Goal: Task Accomplishment & Management: Use online tool/utility

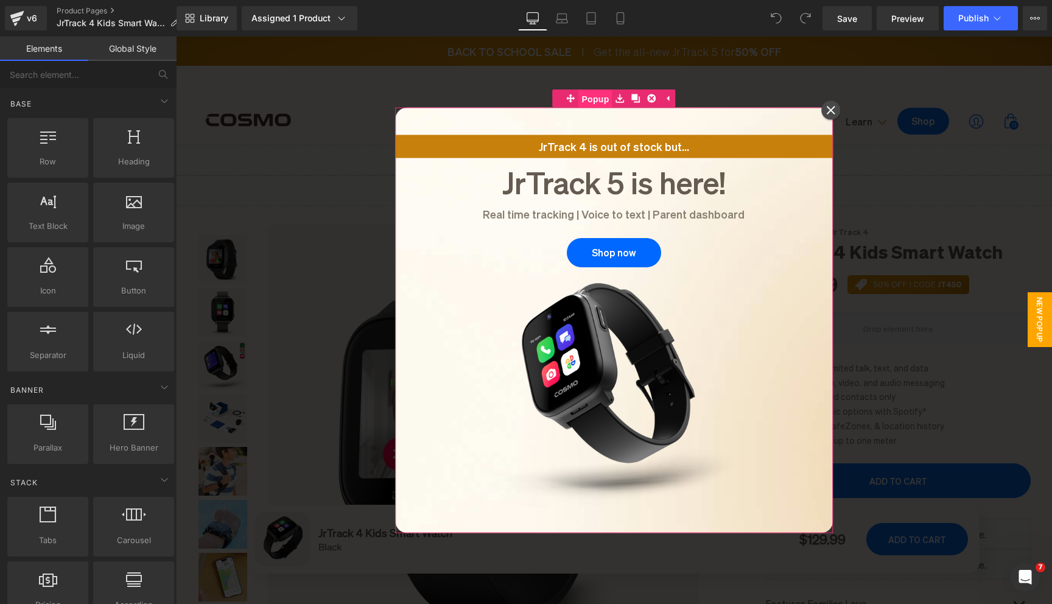
click at [595, 104] on span "Popup" at bounding box center [594, 99] width 33 height 18
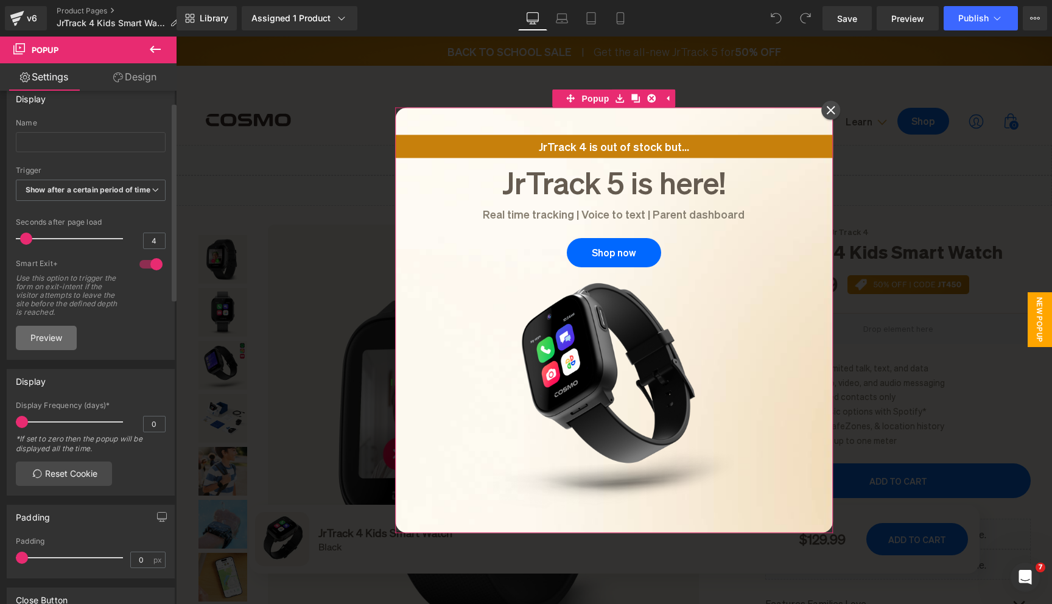
scroll to position [46, 0]
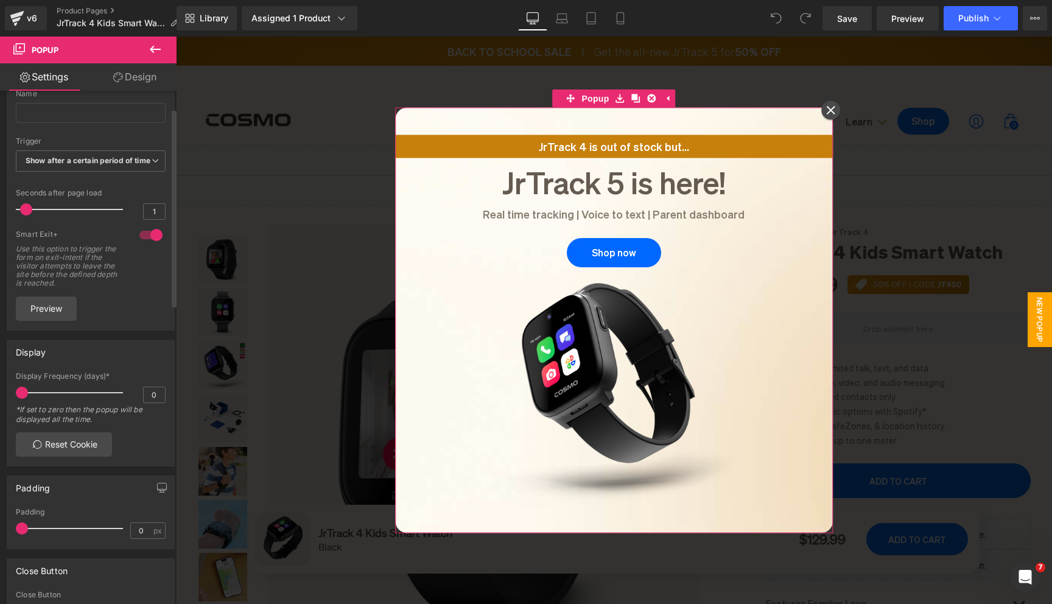
type input "0"
drag, startPoint x: 27, startPoint y: 217, endPoint x: 10, endPoint y: 217, distance: 17.0
click at [10, 217] on div "Name None Show on page load Show after a certain period of time Show when the u…" at bounding box center [90, 209] width 167 height 240
click at [46, 172] on span "Show after a certain period of time" at bounding box center [91, 160] width 150 height 21
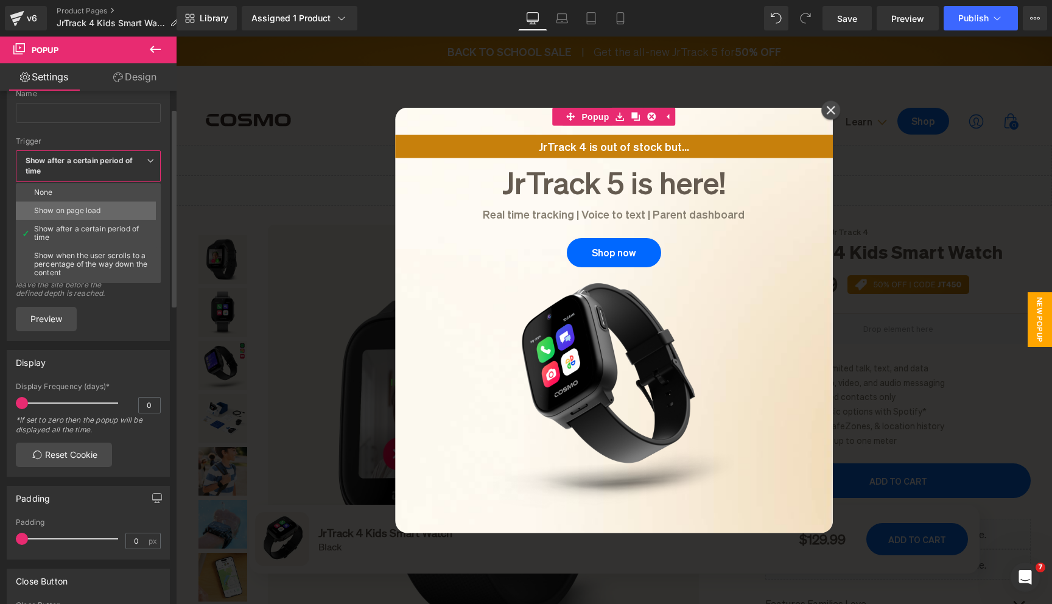
click at [51, 207] on div "Show on page load" at bounding box center [67, 210] width 66 height 9
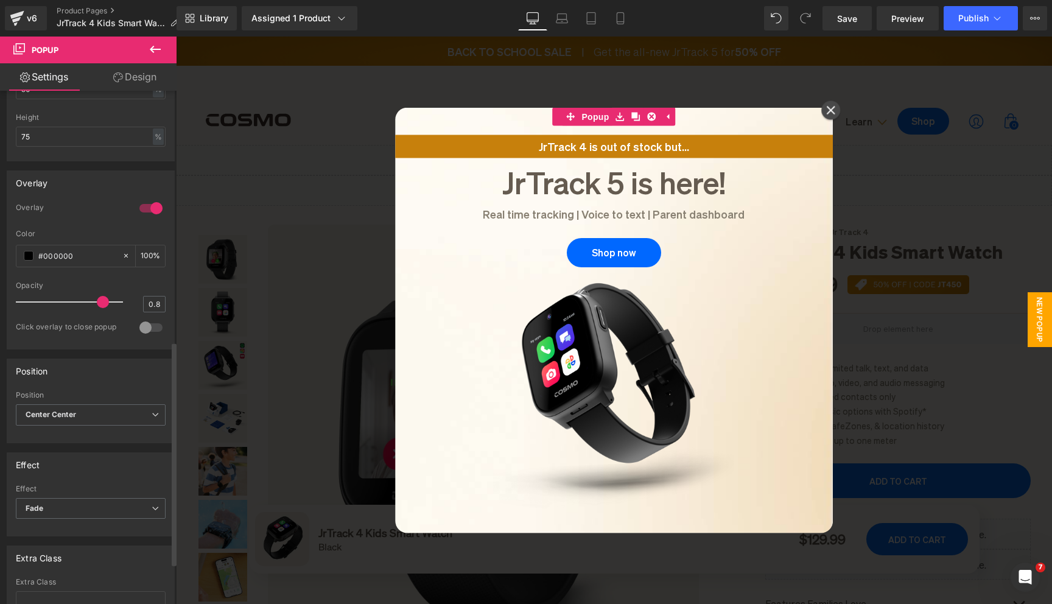
scroll to position [668, 0]
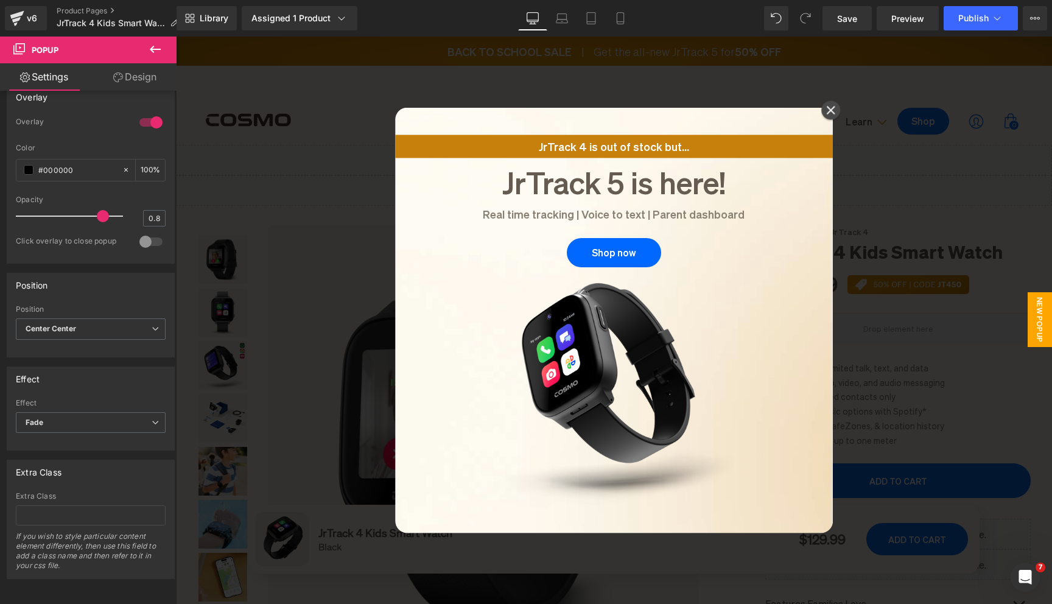
click at [264, 261] on div at bounding box center [614, 320] width 876 height 567
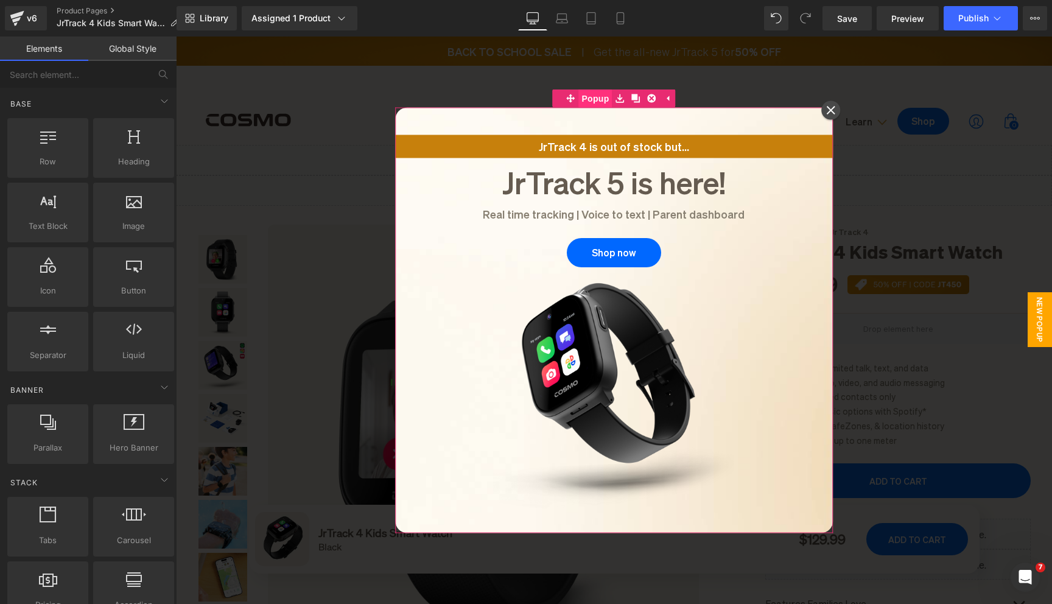
click at [598, 102] on span "Popup" at bounding box center [594, 98] width 33 height 18
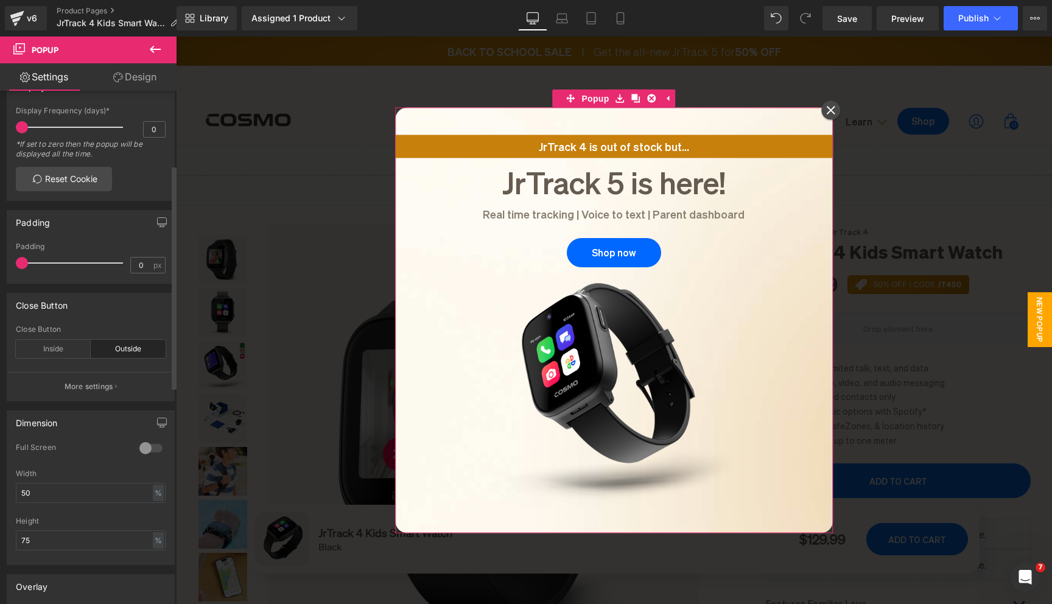
scroll to position [172, 0]
click at [82, 381] on p "More settings" at bounding box center [89, 384] width 49 height 11
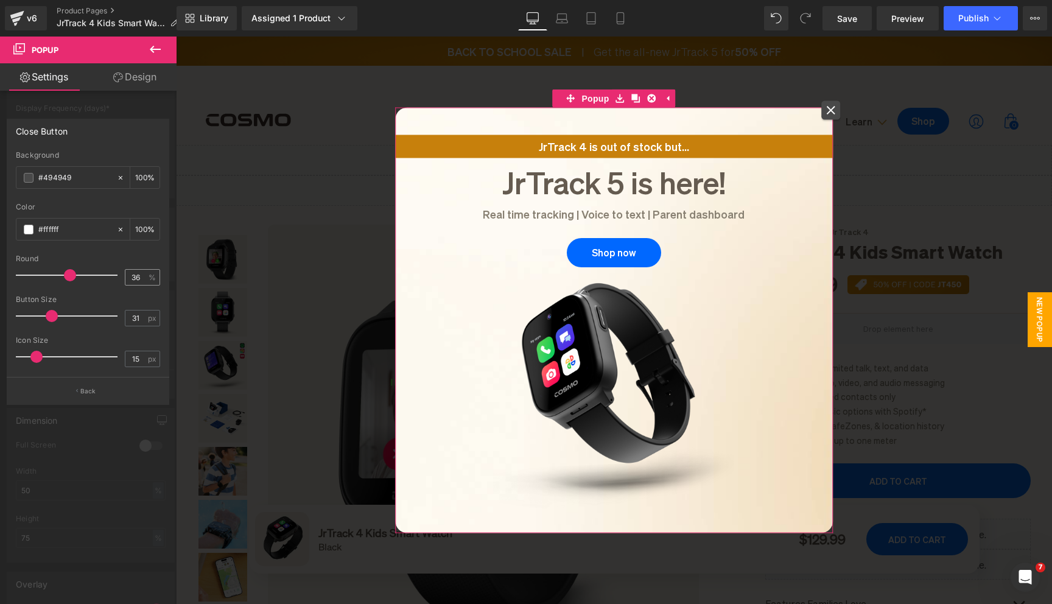
type input "50"
drag, startPoint x: 119, startPoint y: 278, endPoint x: 142, endPoint y: 271, distance: 24.3
click at [142, 271] on div "Round 50 %" at bounding box center [88, 274] width 144 height 41
type input "0"
drag, startPoint x: 51, startPoint y: 317, endPoint x: 0, endPoint y: 318, distance: 50.5
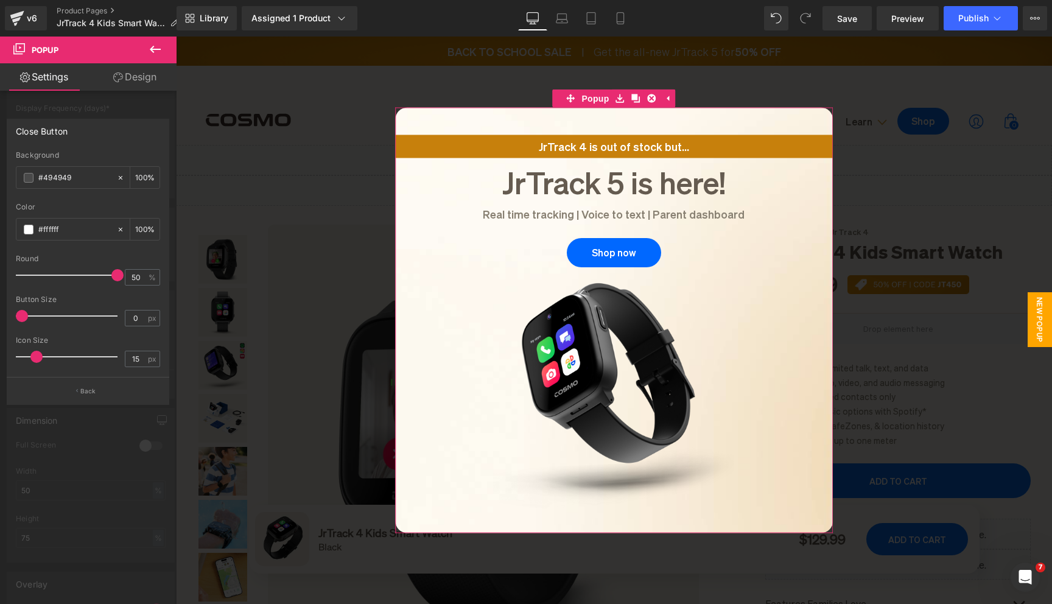
click at [0, 318] on div "Close Button rgba(73, 73, 73, 1) Background #494949 100 % rgba(255, 255, 255, 1…" at bounding box center [88, 257] width 177 height 295
type input "0"
drag, startPoint x: 36, startPoint y: 359, endPoint x: 0, endPoint y: 357, distance: 36.0
click at [0, 356] on div "Close Button rgba(73, 73, 73, 1) Background #494949 100 % rgba(255, 255, 255, 1…" at bounding box center [88, 257] width 177 height 295
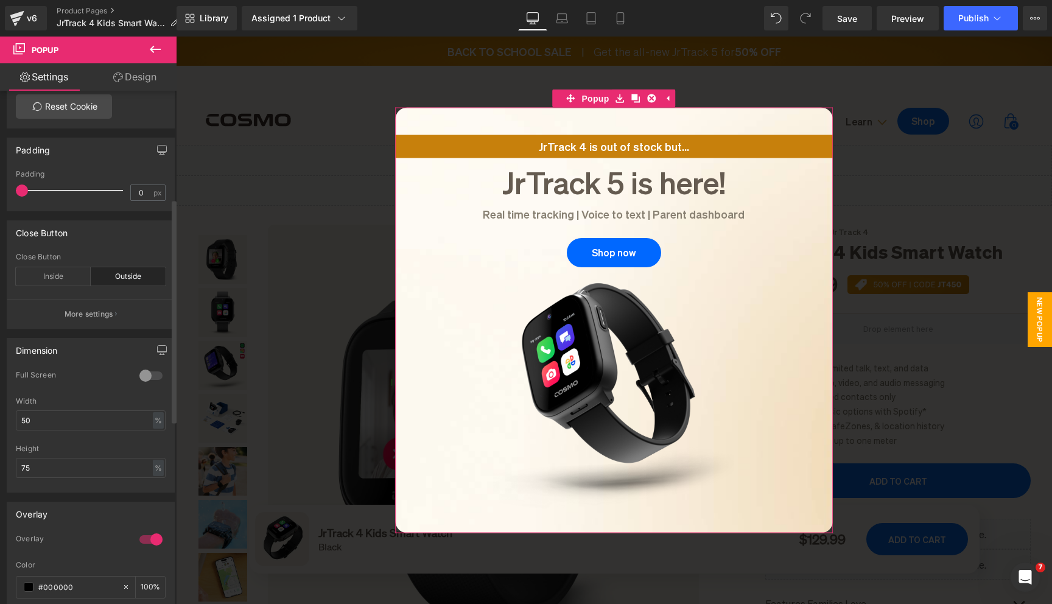
scroll to position [362, 0]
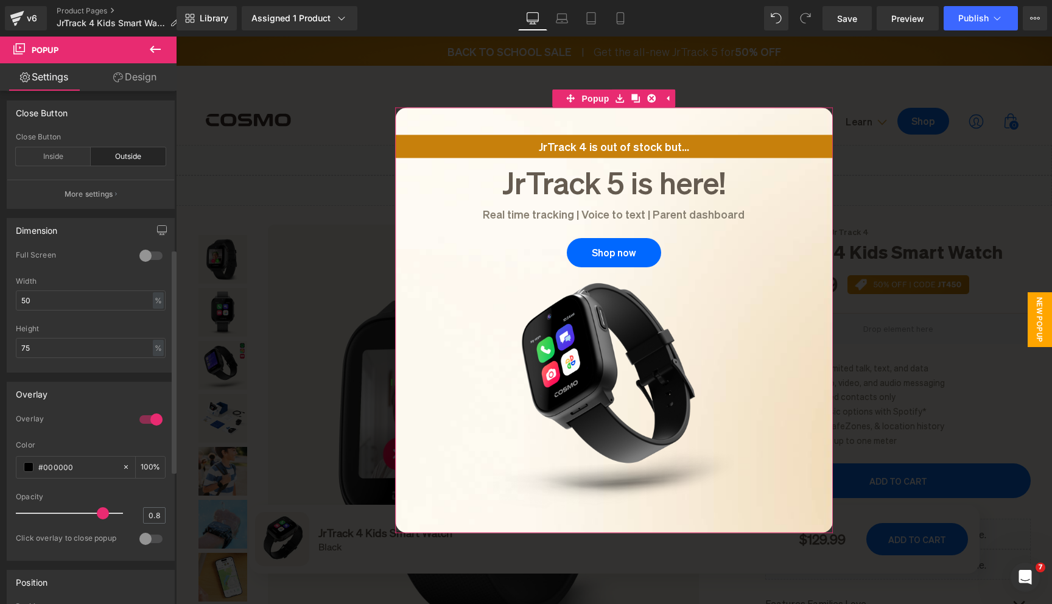
click at [141, 538] on div at bounding box center [150, 538] width 29 height 19
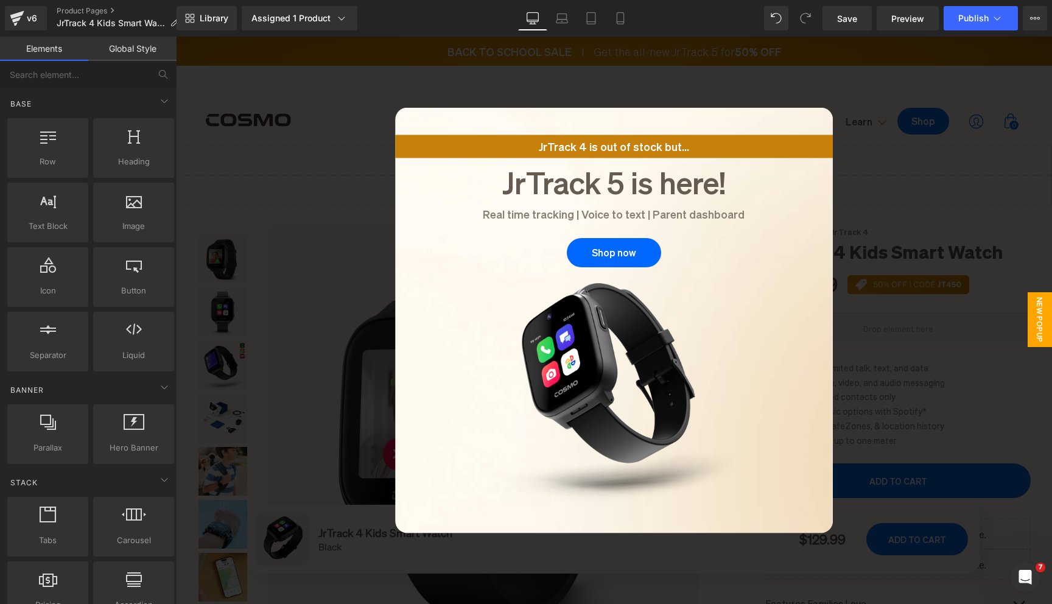
click at [286, 264] on div at bounding box center [614, 320] width 876 height 567
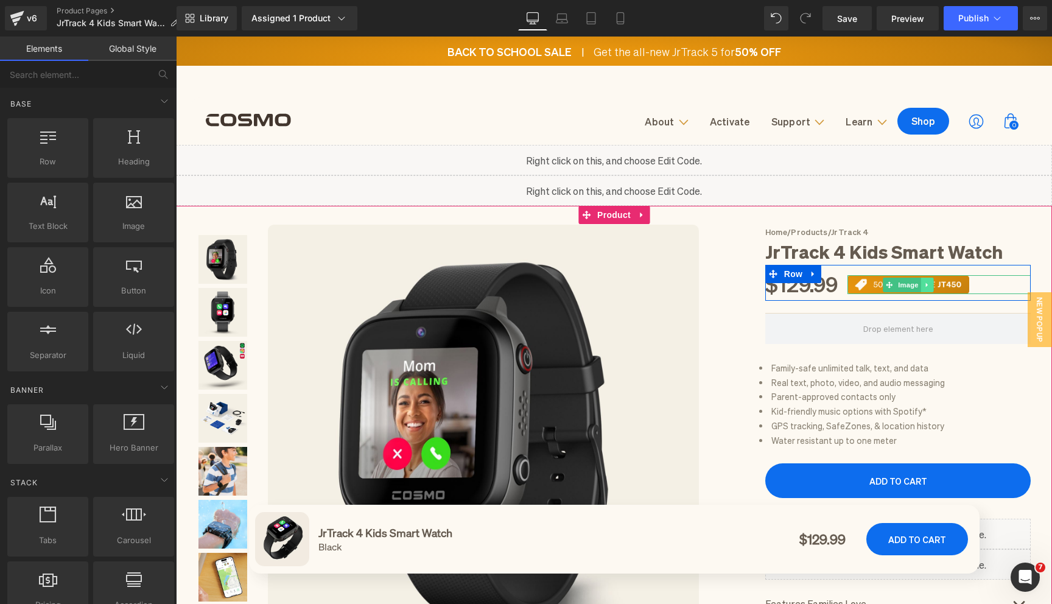
click at [926, 285] on icon at bounding box center [927, 284] width 2 height 4
click at [935, 284] on icon at bounding box center [933, 284] width 7 height 7
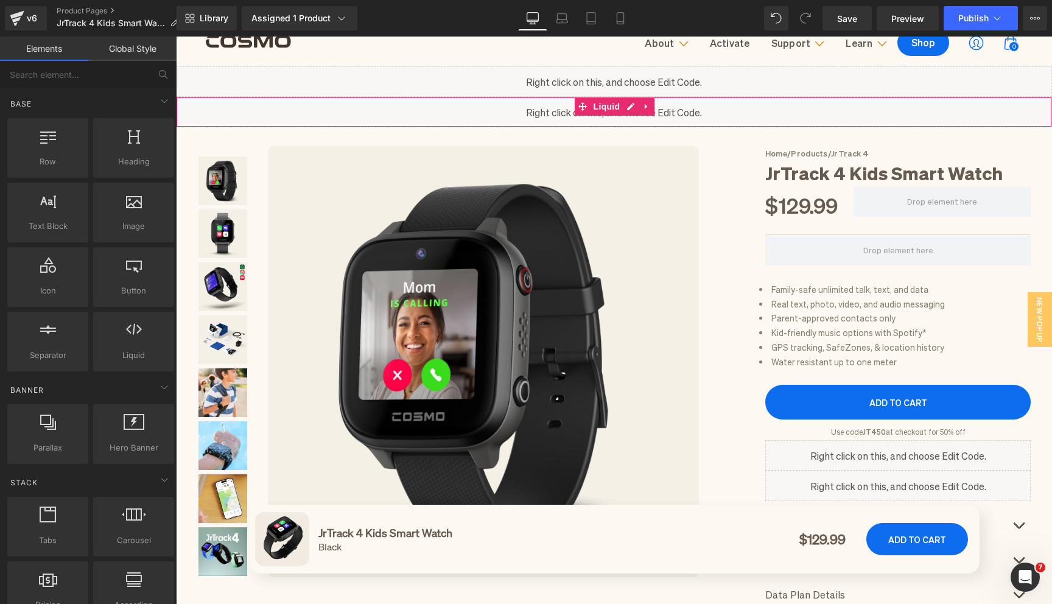
scroll to position [79, 0]
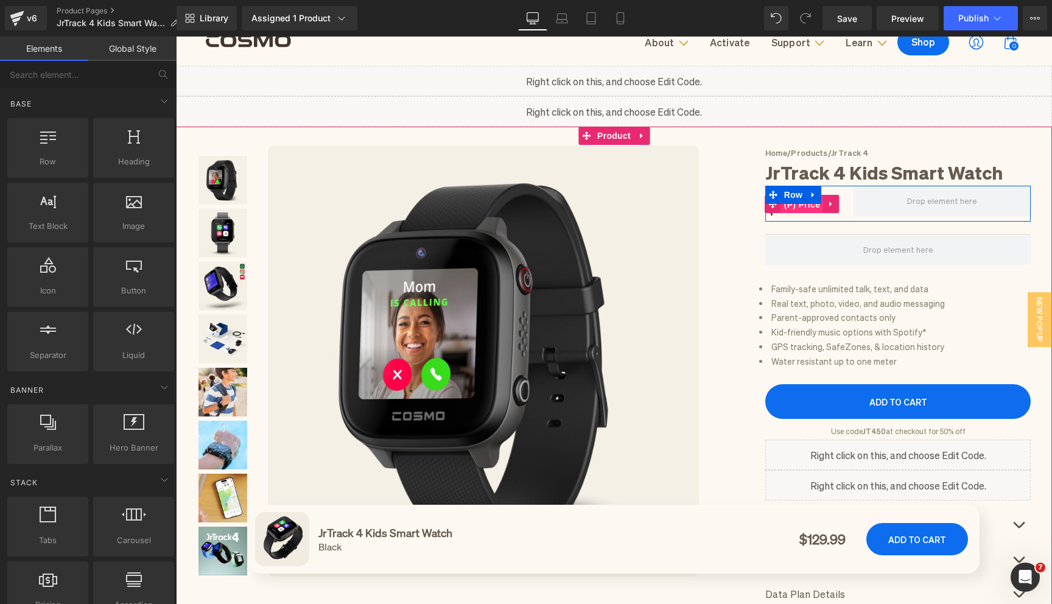
click at [812, 207] on span "(P) Price" at bounding box center [802, 204] width 43 height 18
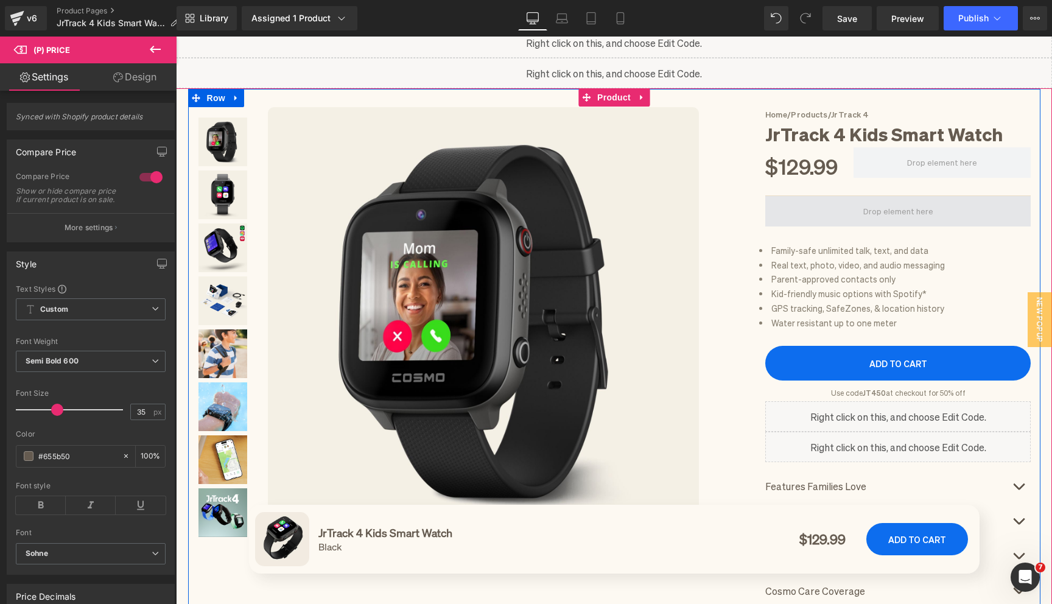
scroll to position [122, 0]
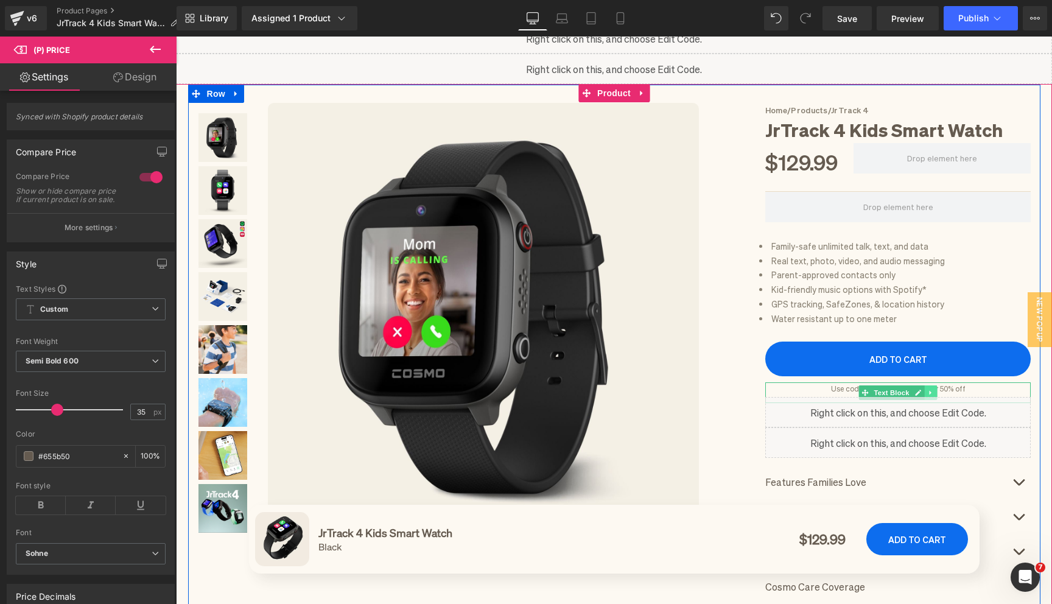
click at [929, 393] on icon at bounding box center [930, 393] width 2 height 4
click at [939, 391] on icon at bounding box center [937, 393] width 7 height 7
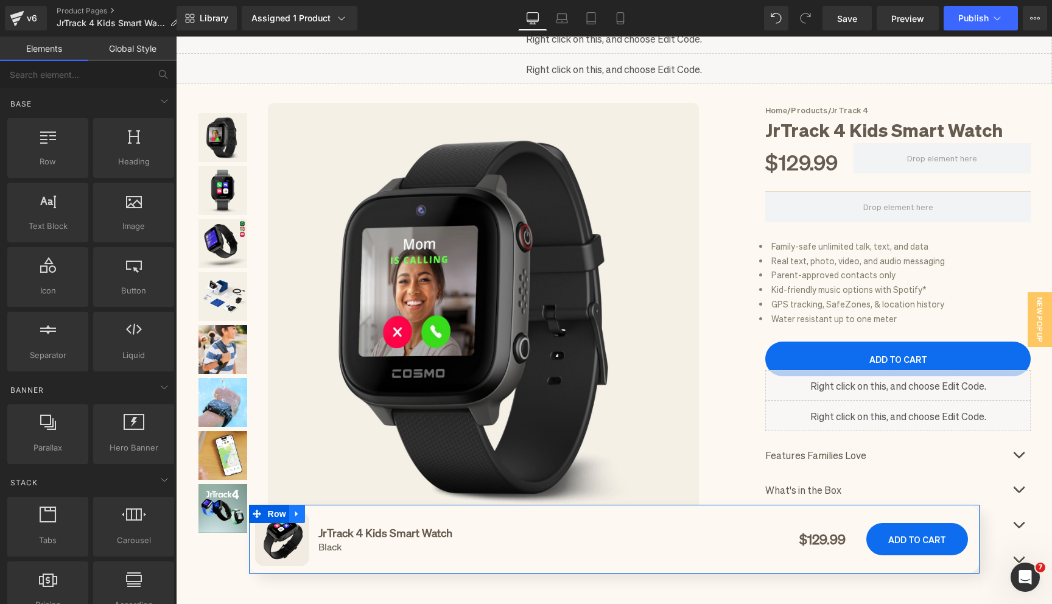
click at [300, 518] on link at bounding box center [297, 514] width 16 height 18
click at [326, 516] on icon at bounding box center [329, 514] width 9 height 9
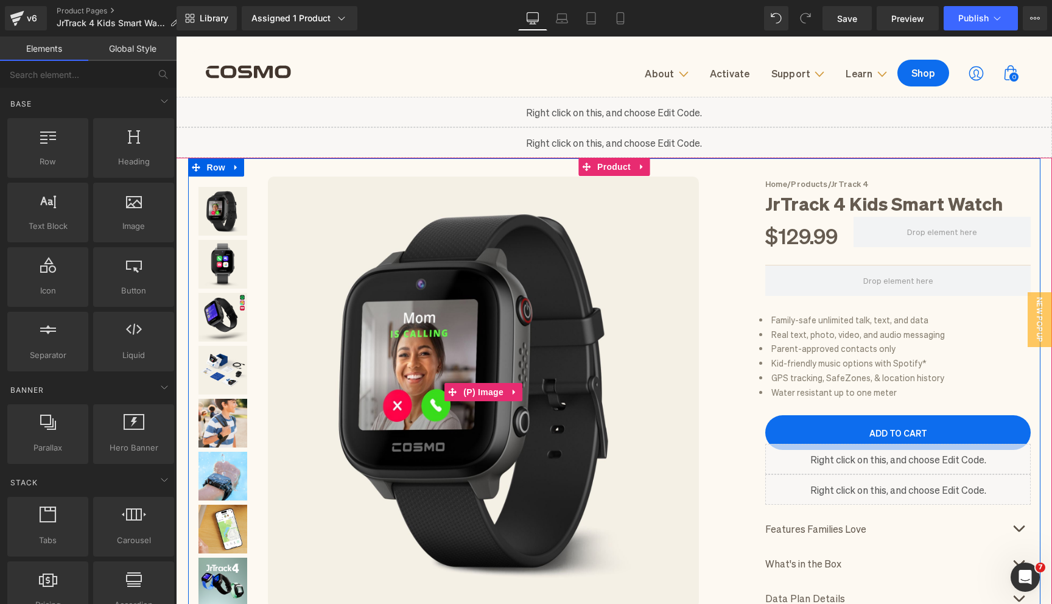
scroll to position [0, 0]
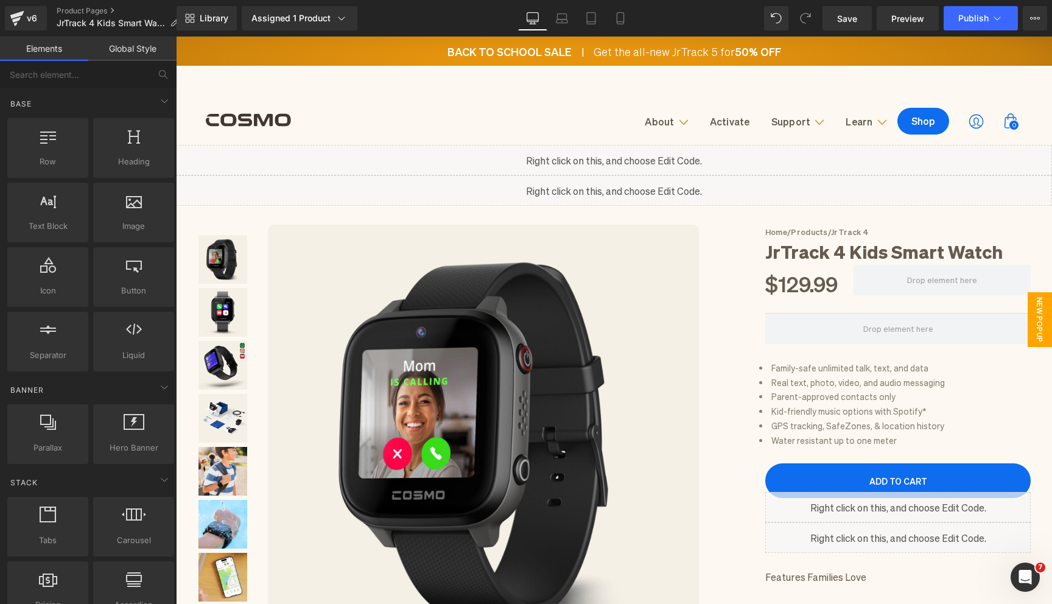
click at [1051, 323] on span "New Popup" at bounding box center [1040, 319] width 24 height 55
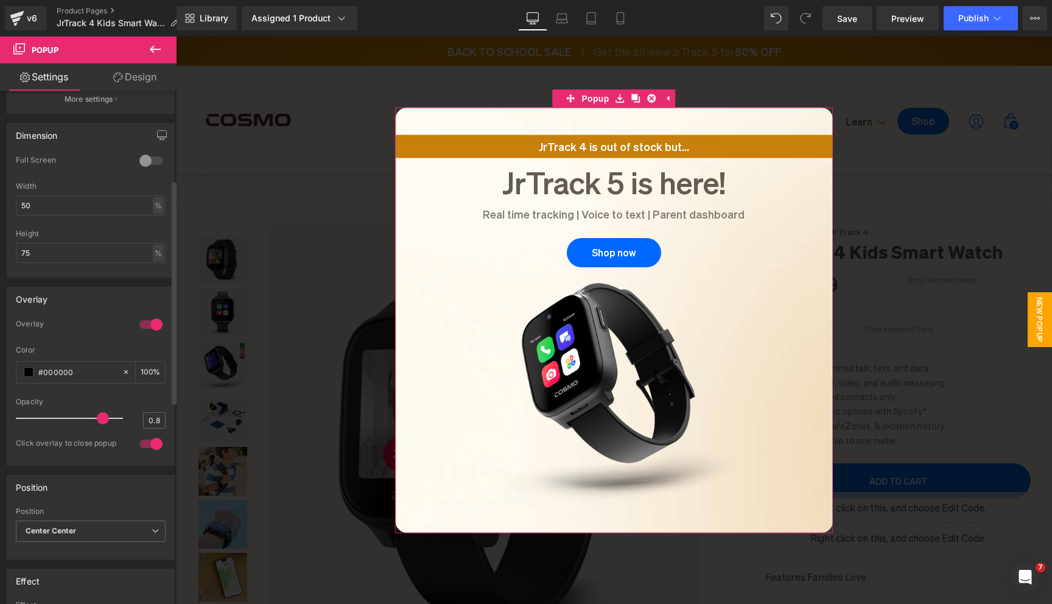
scroll to position [514, 0]
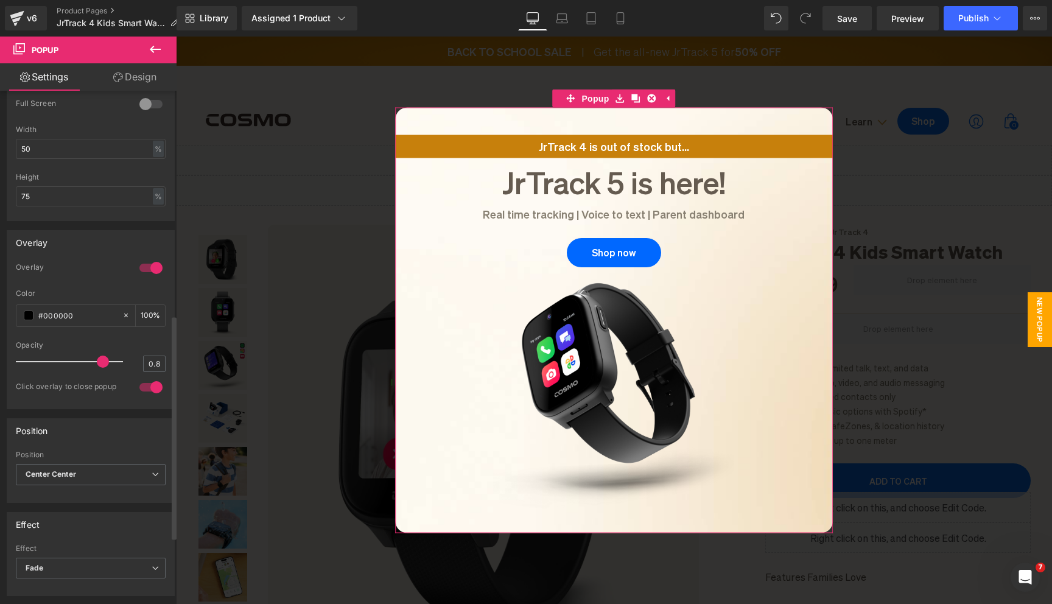
click at [147, 386] on div at bounding box center [150, 386] width 29 height 19
click at [955, 27] on button "Publish" at bounding box center [981, 18] width 74 height 24
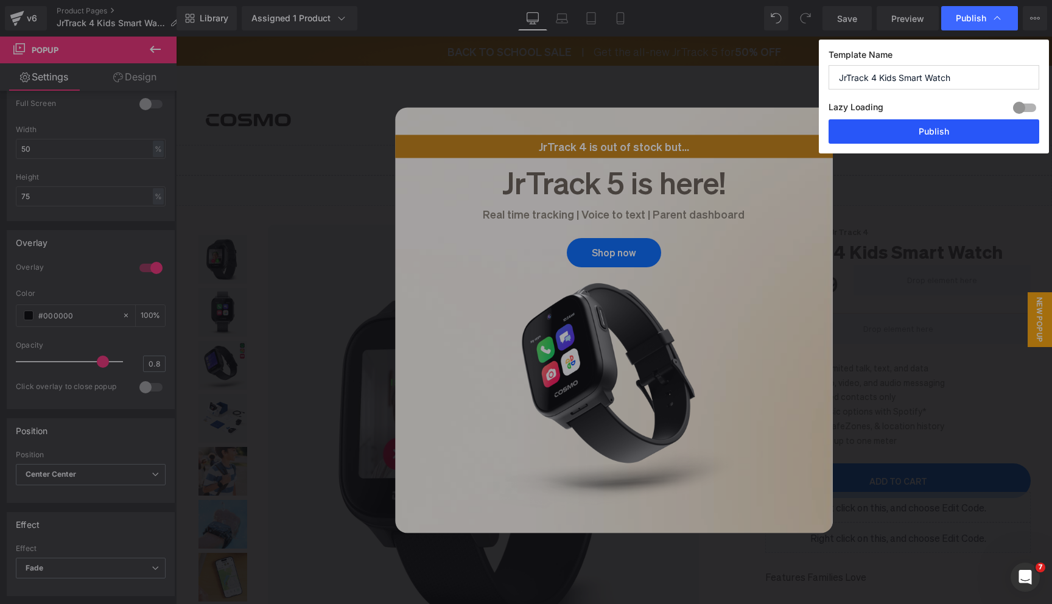
click at [907, 133] on button "Publish" at bounding box center [934, 131] width 211 height 24
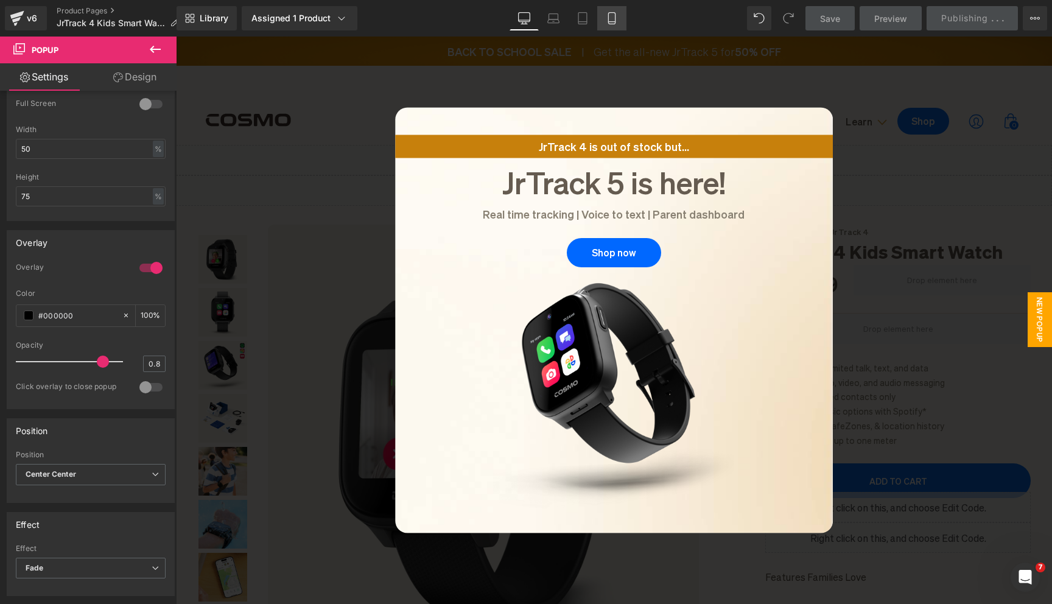
click at [610, 23] on icon at bounding box center [612, 18] width 12 height 12
type input "90"
type input "60"
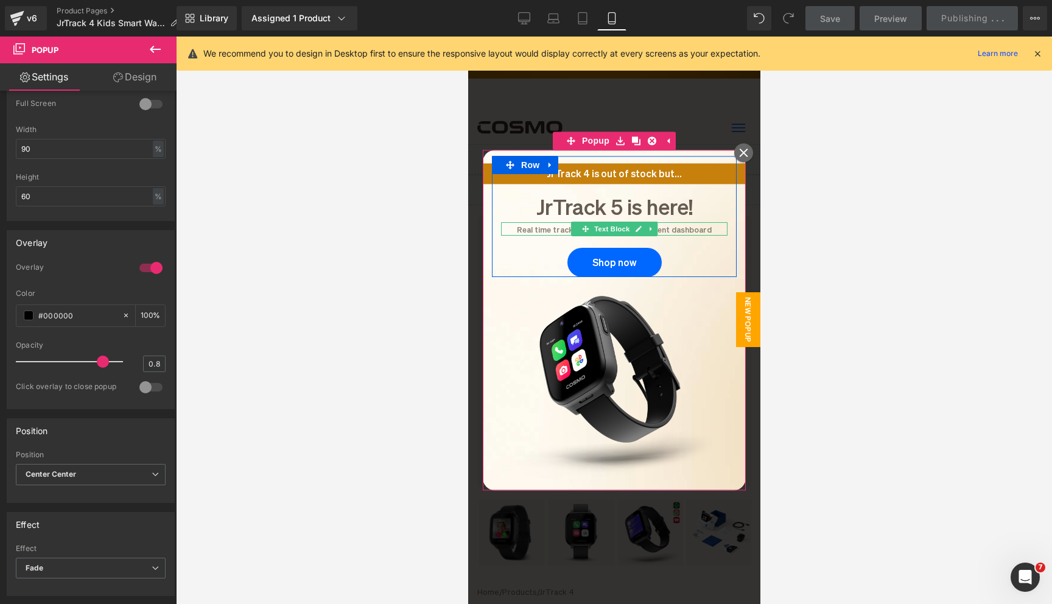
scroll to position [10, 0]
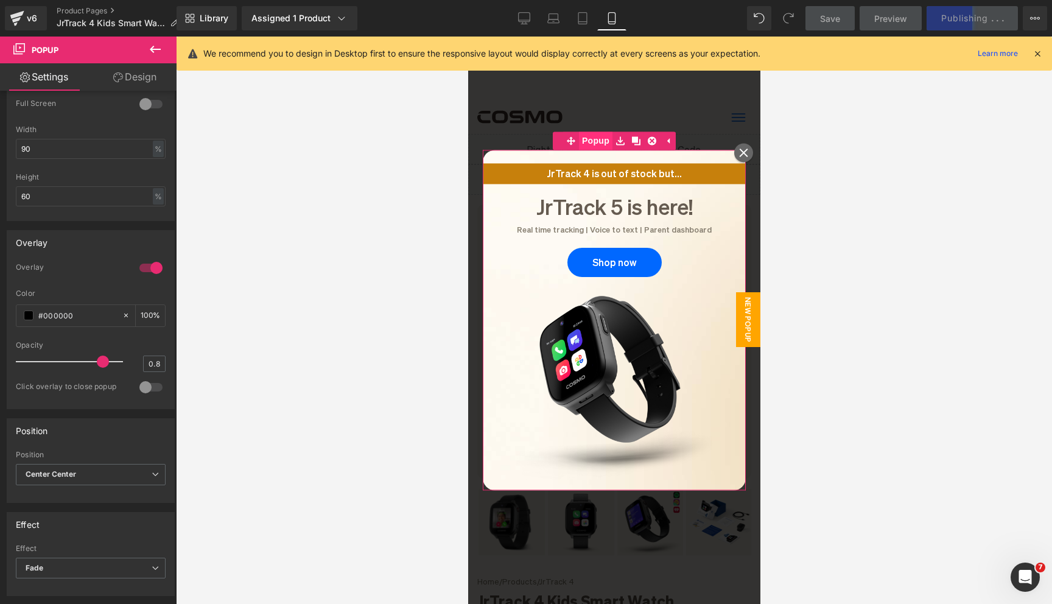
click at [598, 148] on span "Popup" at bounding box center [594, 141] width 33 height 18
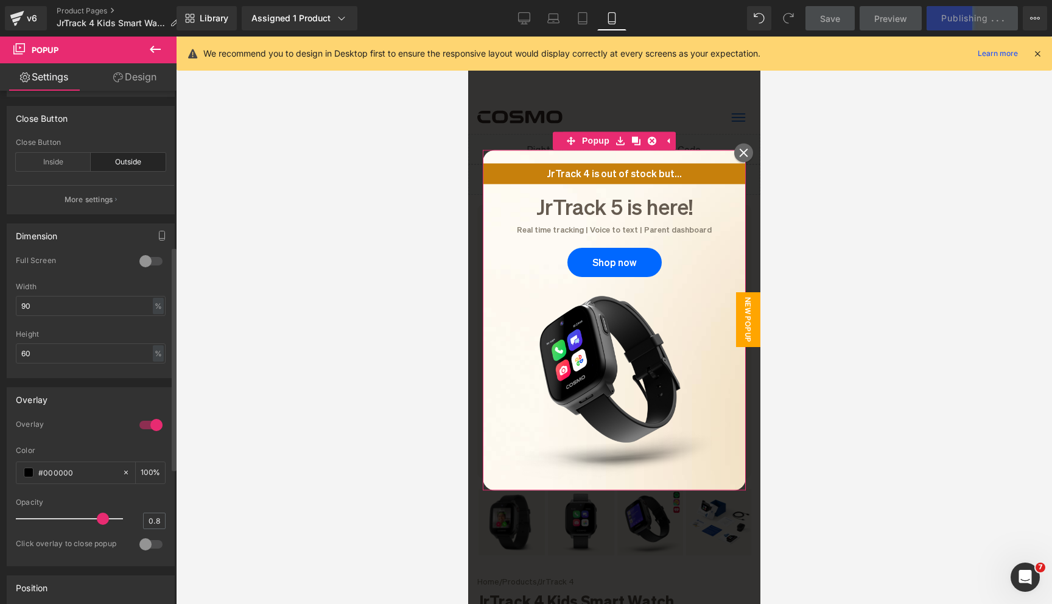
scroll to position [358, 0]
click at [94, 198] on p "More settings" at bounding box center [89, 198] width 49 height 11
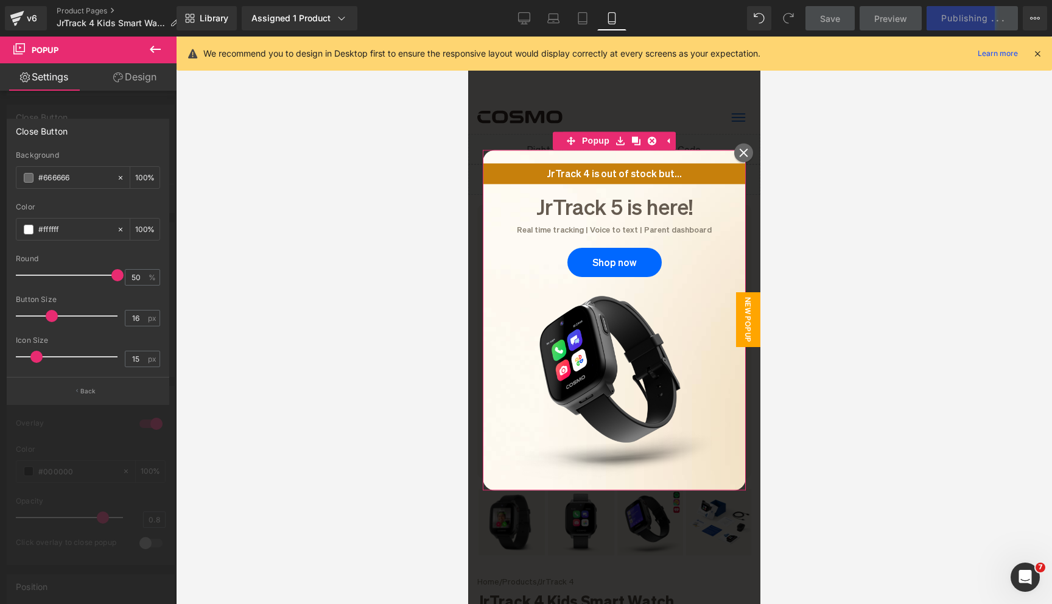
type input "0"
drag, startPoint x: 51, startPoint y: 315, endPoint x: 0, endPoint y: 316, distance: 51.1
click at [0, 316] on div "Close Button rgba(102, 102, 102, 1) Background #666666 100 % rgba(255, 255, 255…" at bounding box center [88, 257] width 177 height 295
type input "0"
drag, startPoint x: 37, startPoint y: 357, endPoint x: 0, endPoint y: 357, distance: 37.1
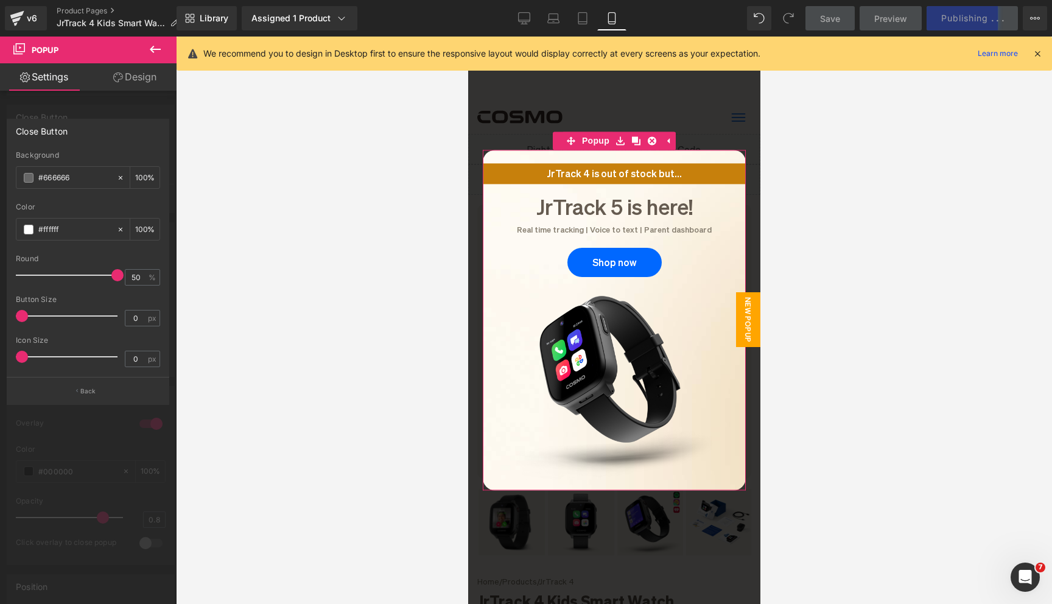
click at [0, 357] on div "Close Button rgba(102, 102, 102, 1) Background #666666 100 % rgba(255, 255, 255…" at bounding box center [88, 257] width 177 height 295
click at [581, 18] on icon at bounding box center [583, 18] width 12 height 12
type input "#515151"
type input "100"
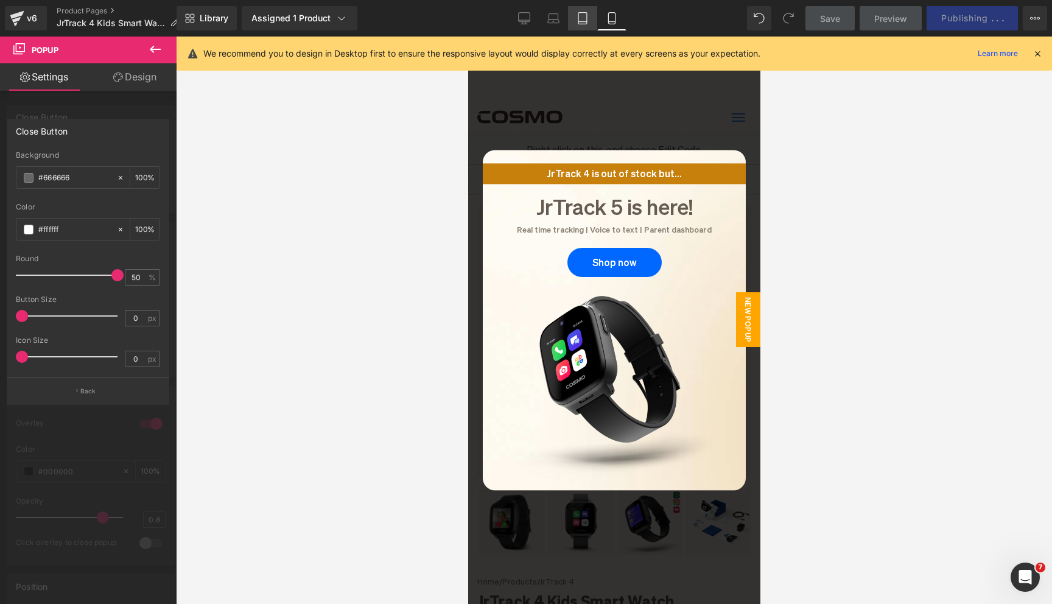
type input "31"
type input "15"
type input "80"
type input "70"
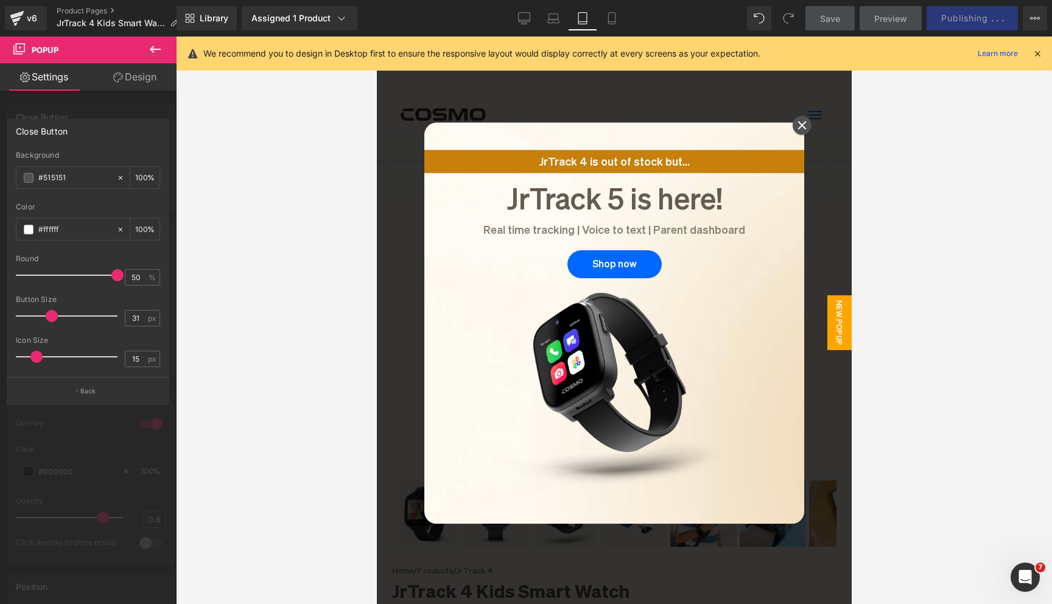
scroll to position [0, 0]
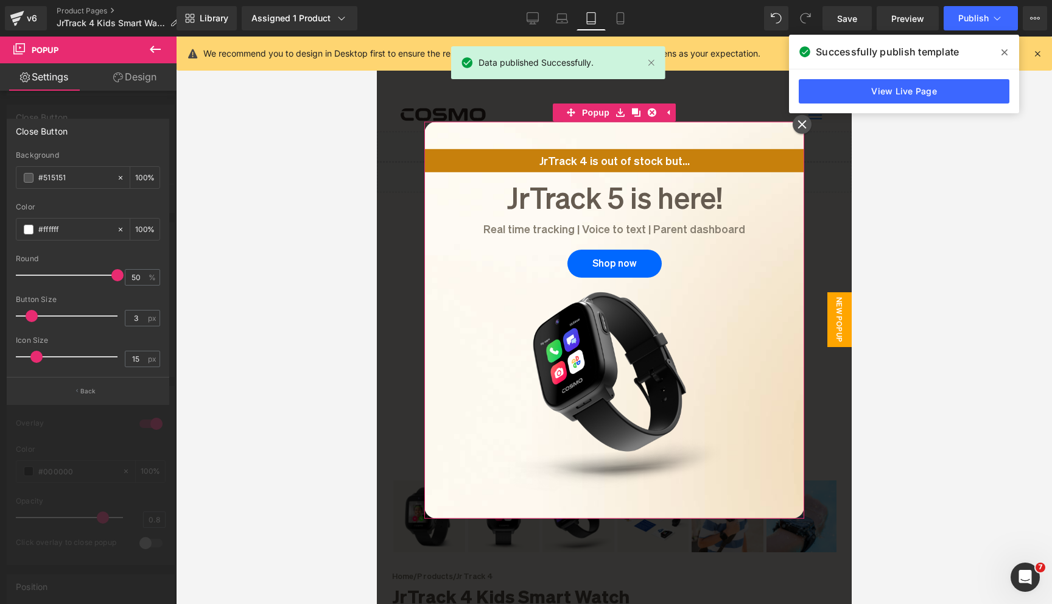
type input "0"
drag, startPoint x: 51, startPoint y: 317, endPoint x: 0, endPoint y: 317, distance: 51.1
click at [0, 317] on div "Close Button rgba(81, 81, 81, 1) Background #515151 100 % rgba(255, 255, 255, 1…" at bounding box center [88, 257] width 177 height 295
type input "0"
drag, startPoint x: 37, startPoint y: 357, endPoint x: 0, endPoint y: 357, distance: 37.1
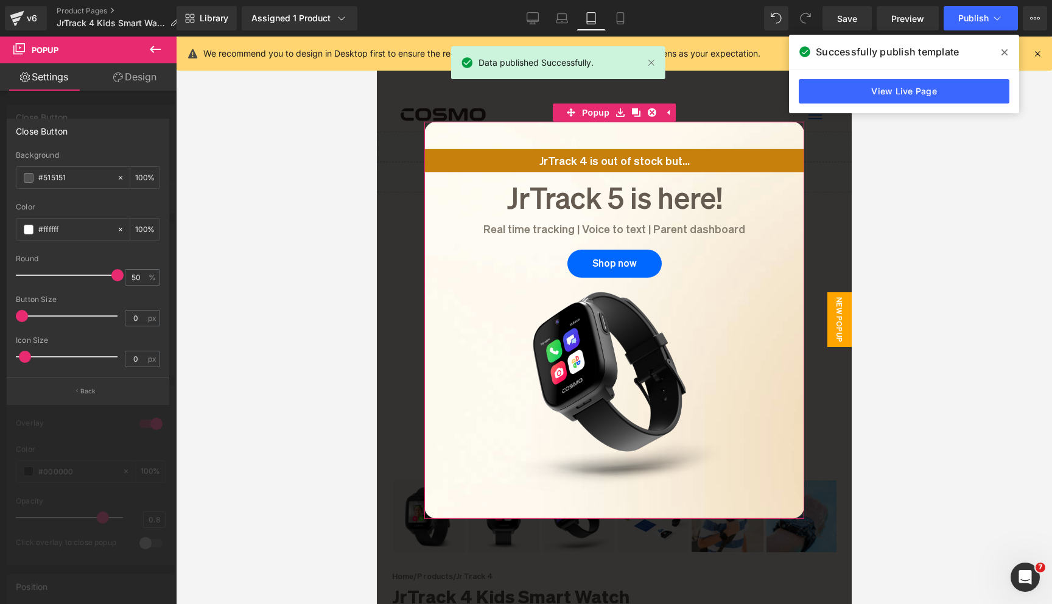
click at [0, 357] on div "Close Button rgba(81, 81, 81, 1) Background #515151 100 % rgba(255, 255, 255, 1…" at bounding box center [88, 257] width 177 height 295
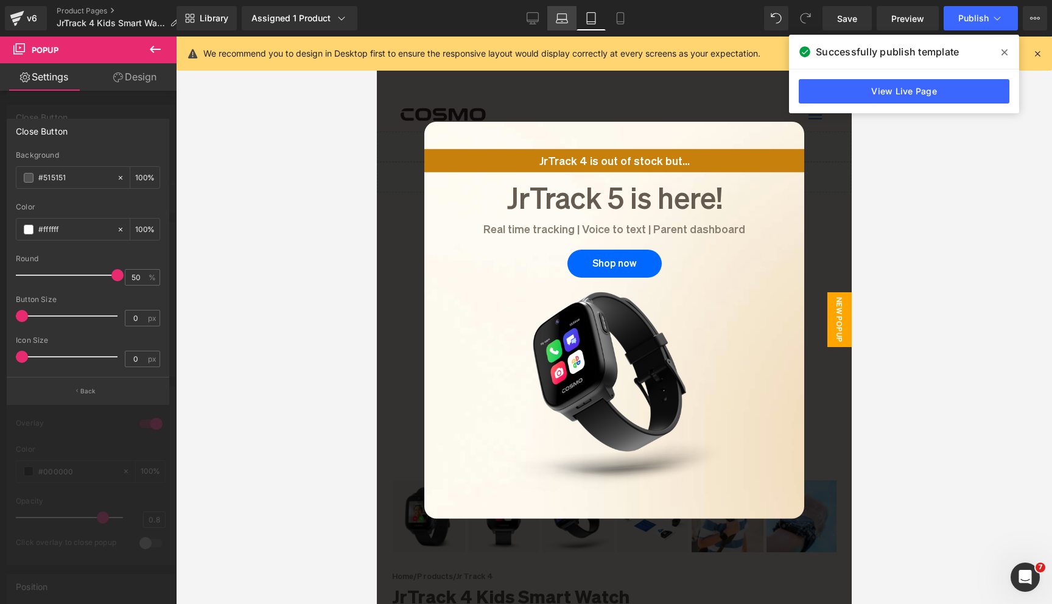
click at [567, 30] on link "Laptop" at bounding box center [561, 18] width 29 height 24
type input "#494949"
type input "100"
type input "60"
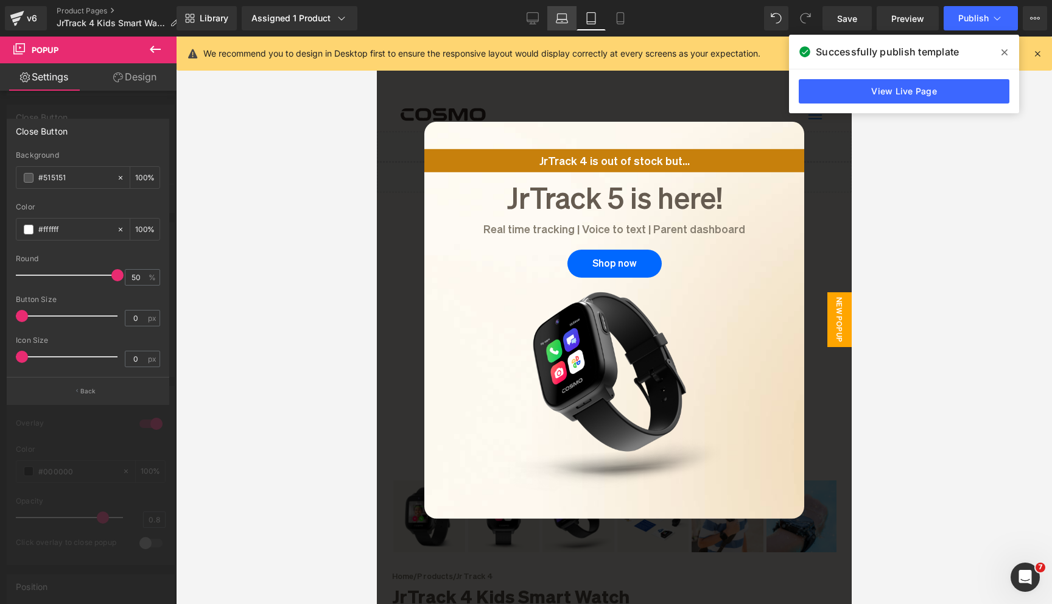
type input "65"
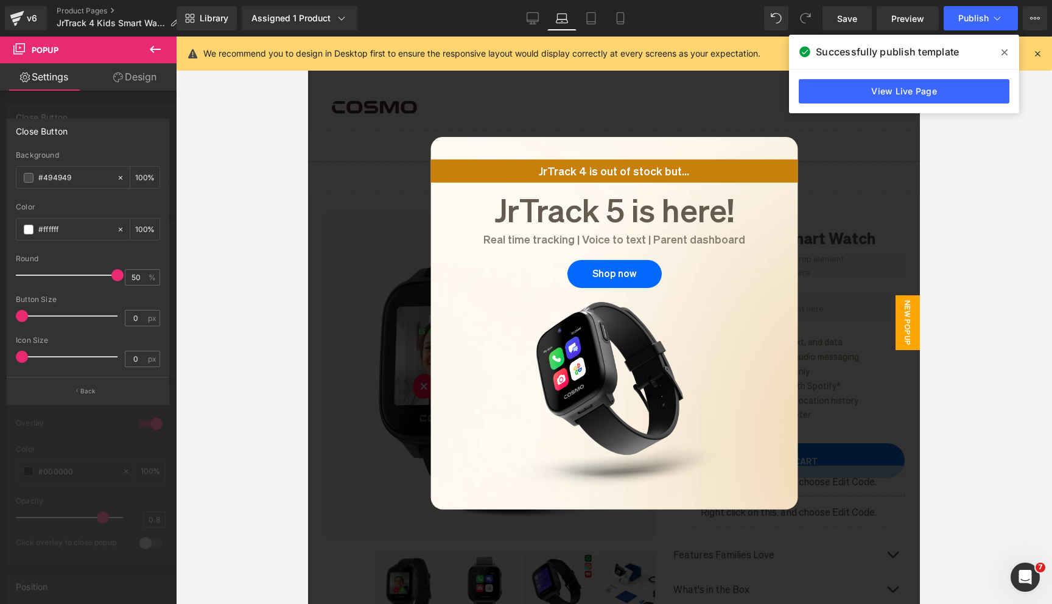
scroll to position [14, 0]
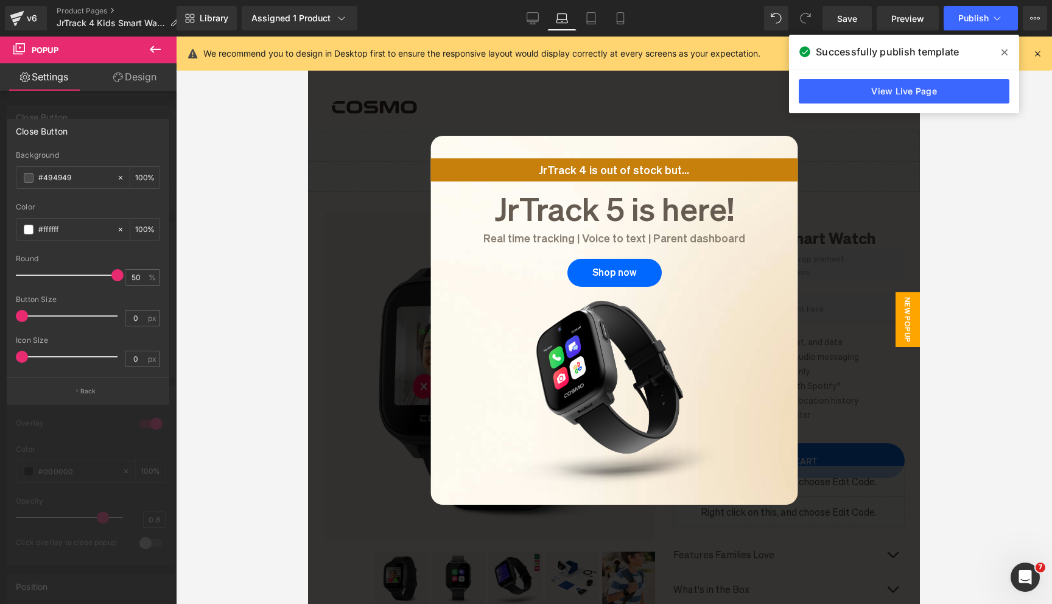
drag, startPoint x: 530, startPoint y: 10, endPoint x: 813, endPoint y: 53, distance: 286.4
click at [530, 10] on link "Desktop" at bounding box center [532, 18] width 29 height 24
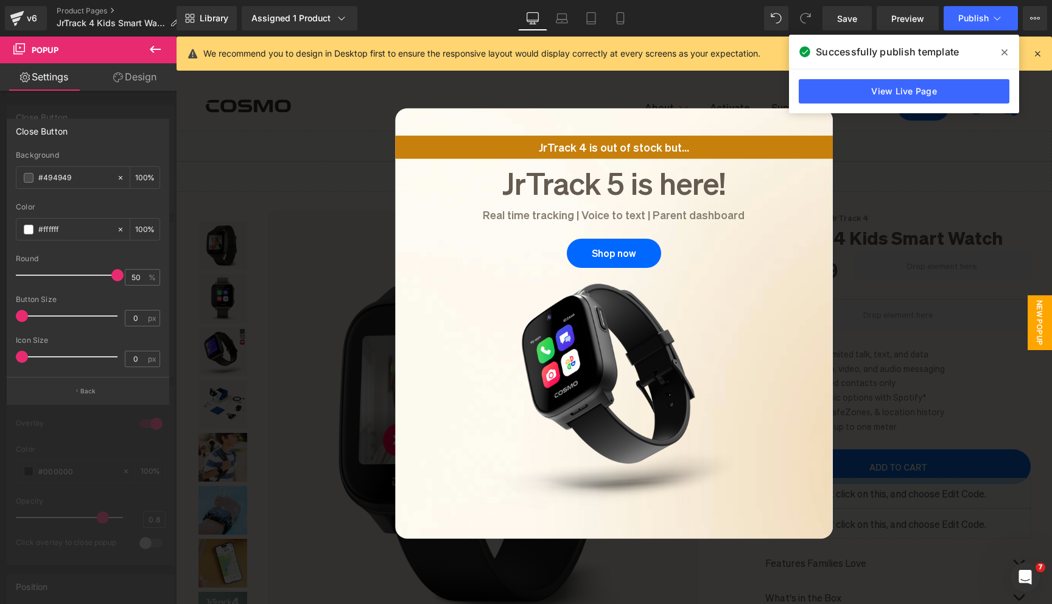
type input "100"
type input "50"
type input "75"
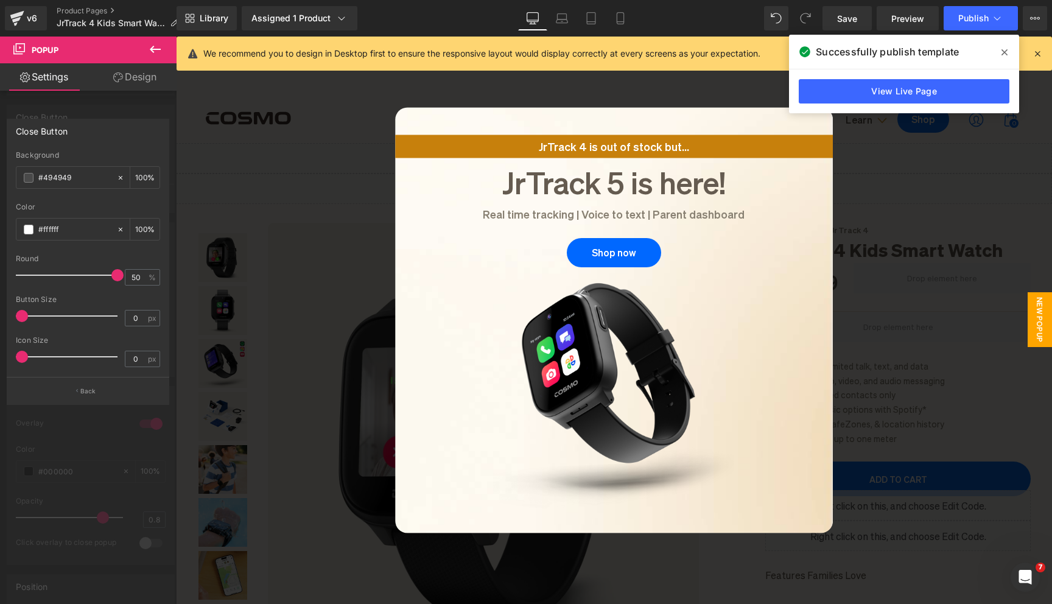
scroll to position [0, 0]
click at [970, 22] on span "Publish" at bounding box center [973, 18] width 30 height 10
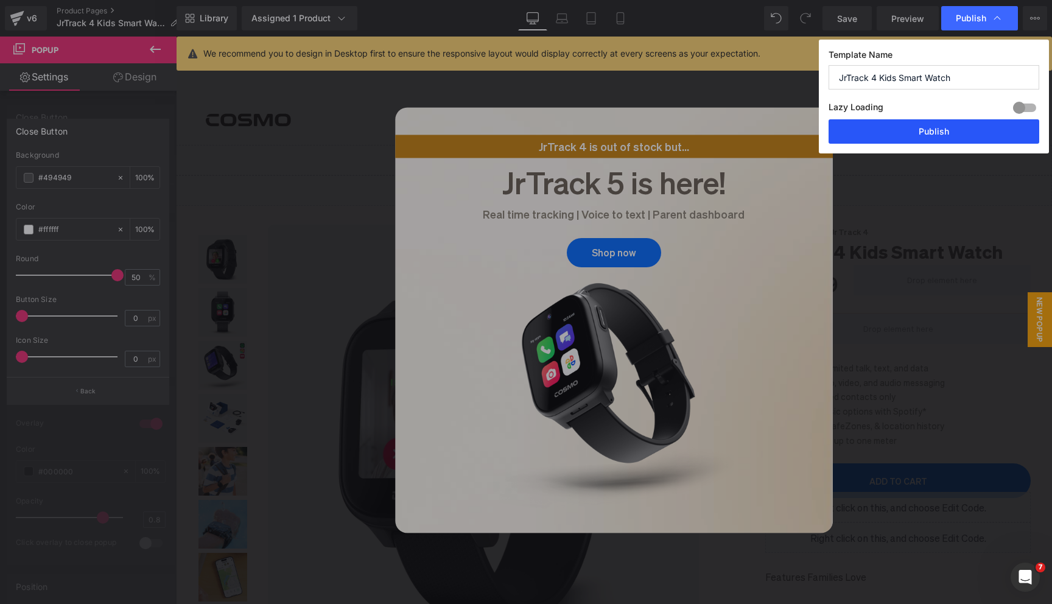
click at [922, 130] on button "Publish" at bounding box center [934, 131] width 211 height 24
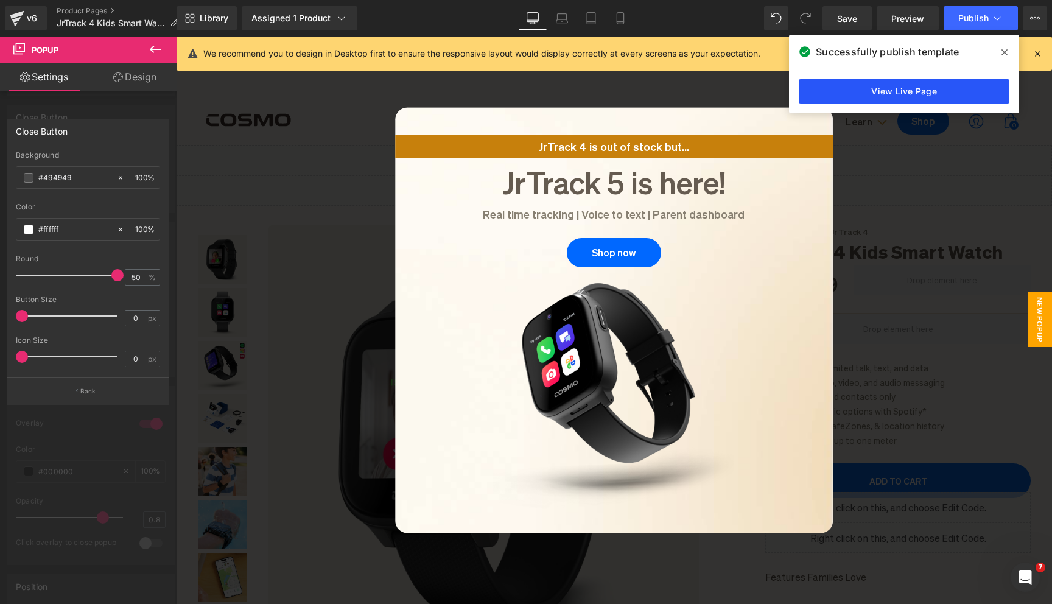
click at [913, 85] on link "View Live Page" at bounding box center [904, 91] width 211 height 24
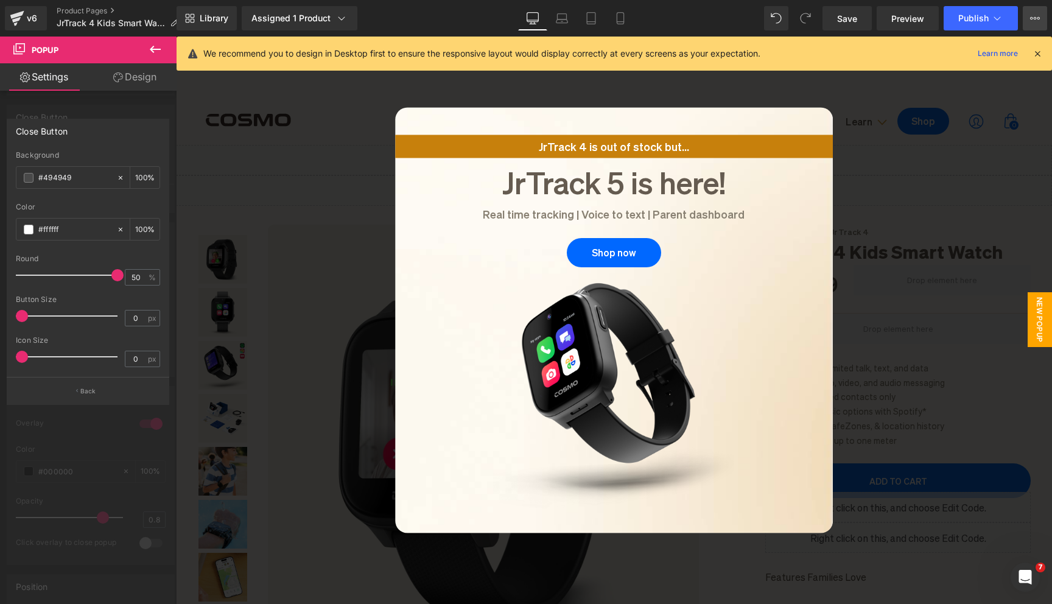
click at [1034, 21] on icon at bounding box center [1035, 18] width 10 height 10
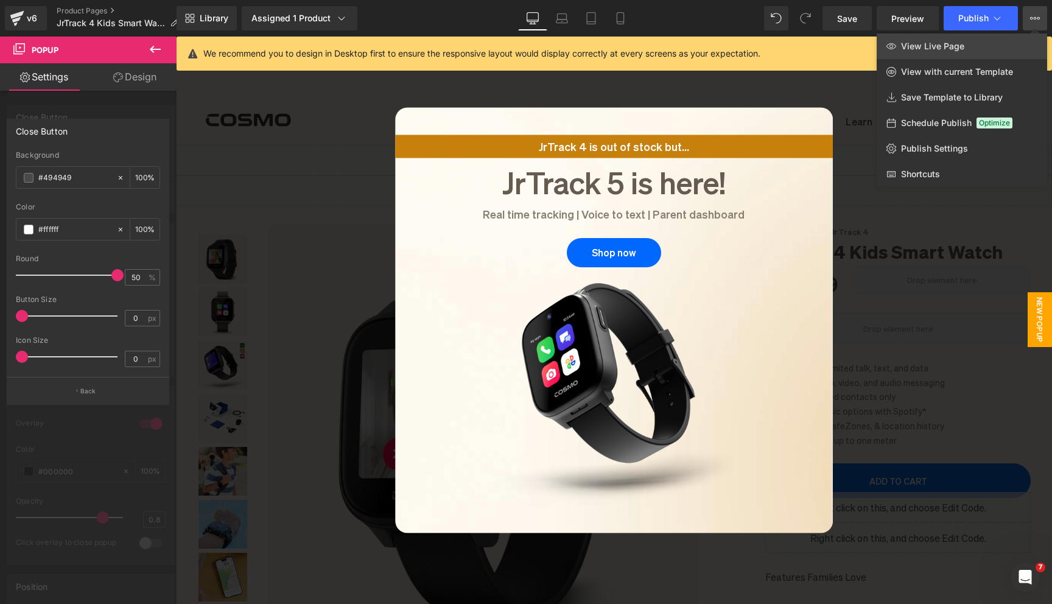
click at [1008, 42] on link "View Live Page" at bounding box center [962, 46] width 170 height 26
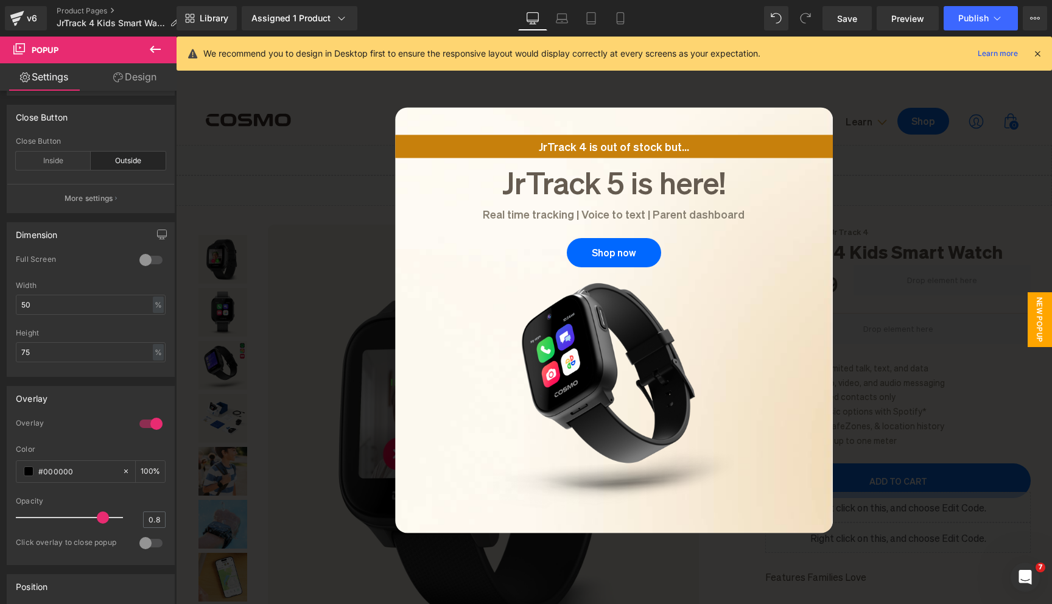
click at [569, 20] on link "Laptop" at bounding box center [561, 18] width 29 height 24
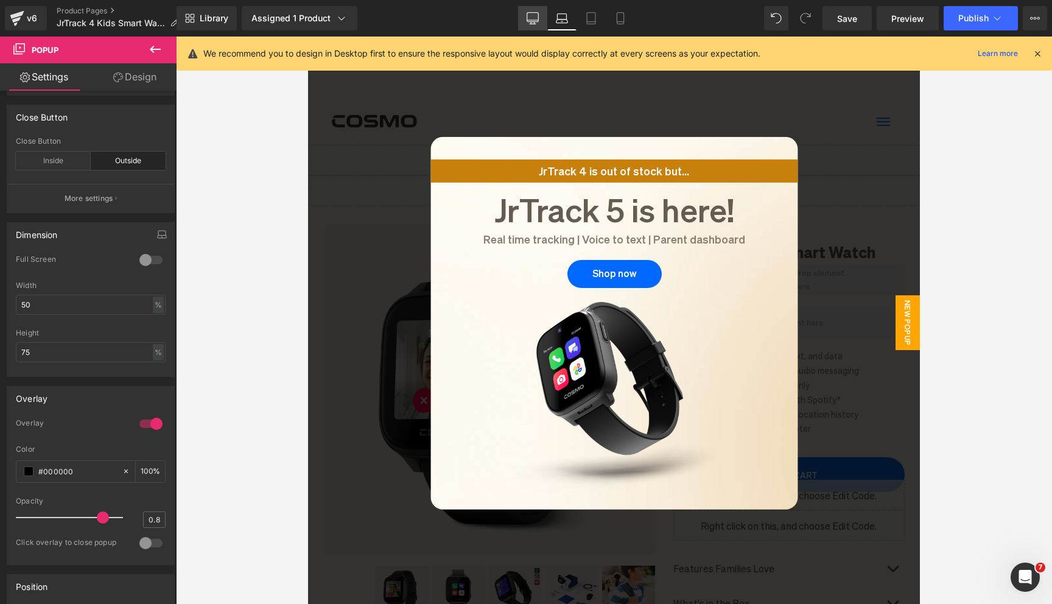
type input "60"
type input "65"
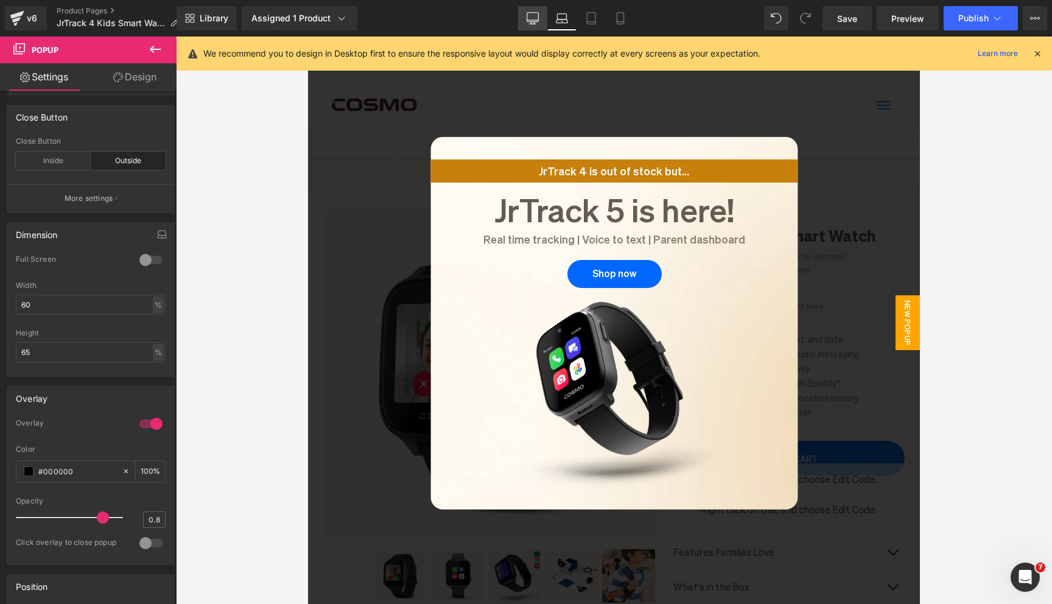
click at [541, 13] on link "Desktop" at bounding box center [532, 18] width 29 height 24
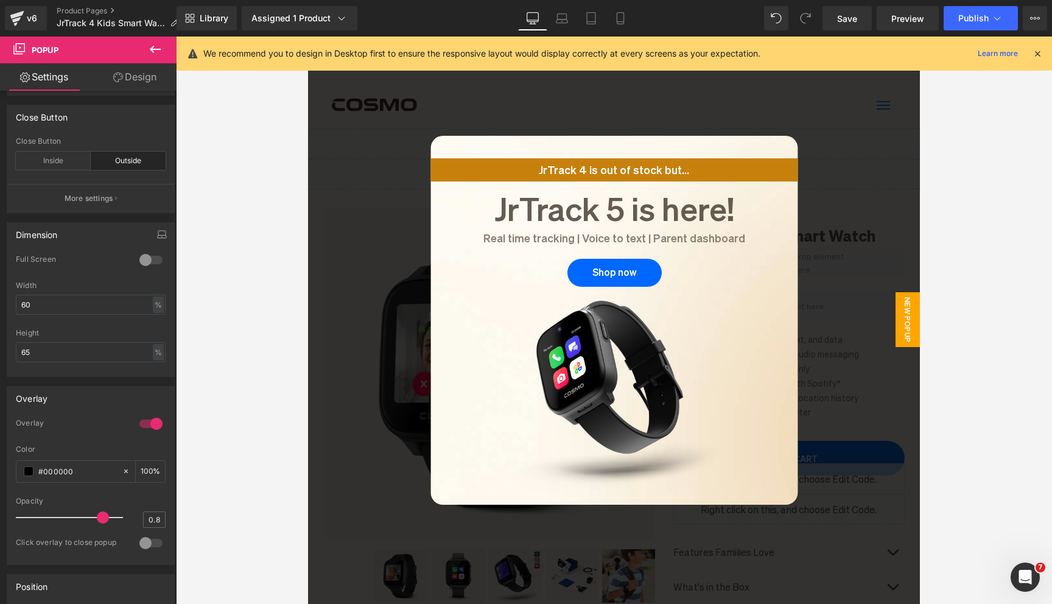
type input "50"
type input "75"
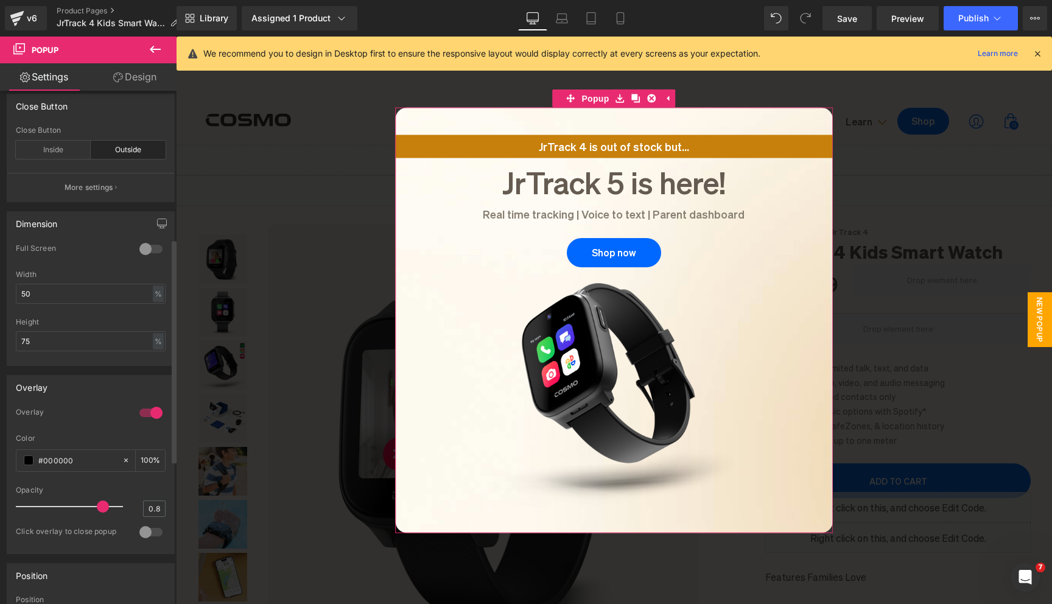
scroll to position [310, 0]
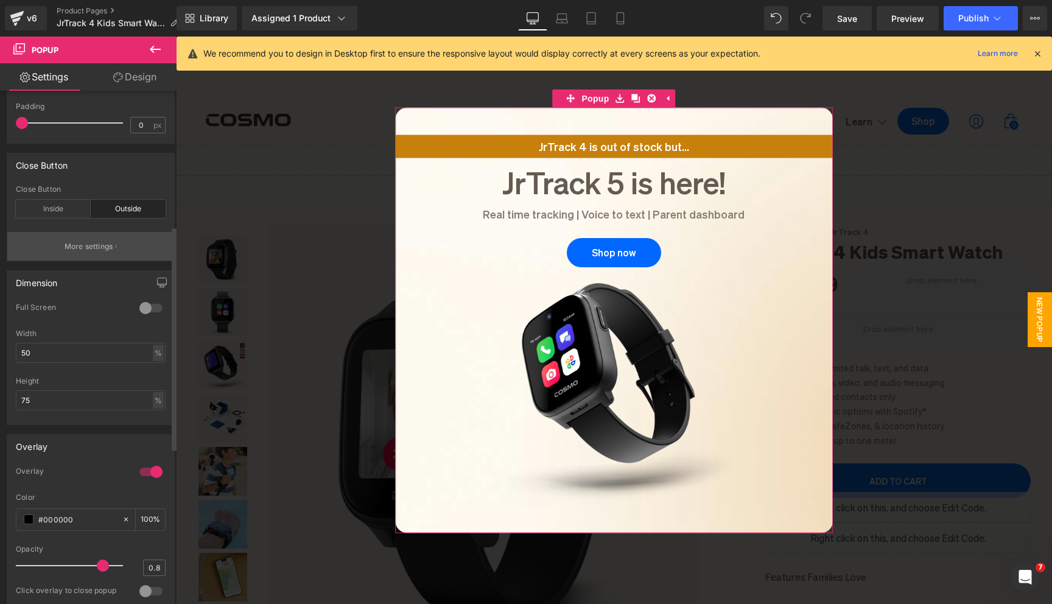
click at [93, 248] on p "More settings" at bounding box center [89, 246] width 49 height 11
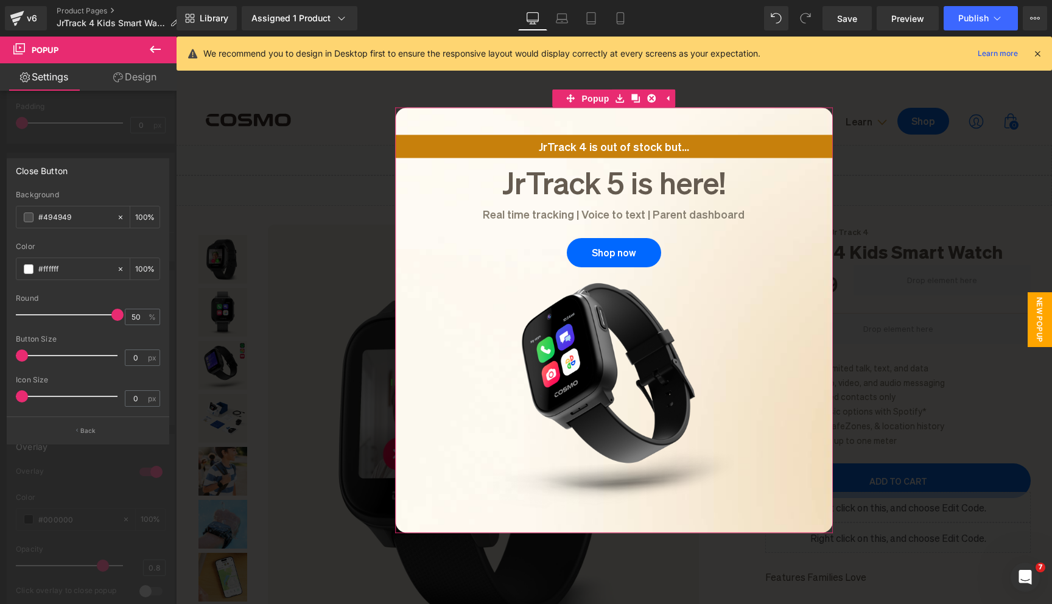
click at [93, 147] on div at bounding box center [88, 324] width 177 height 574
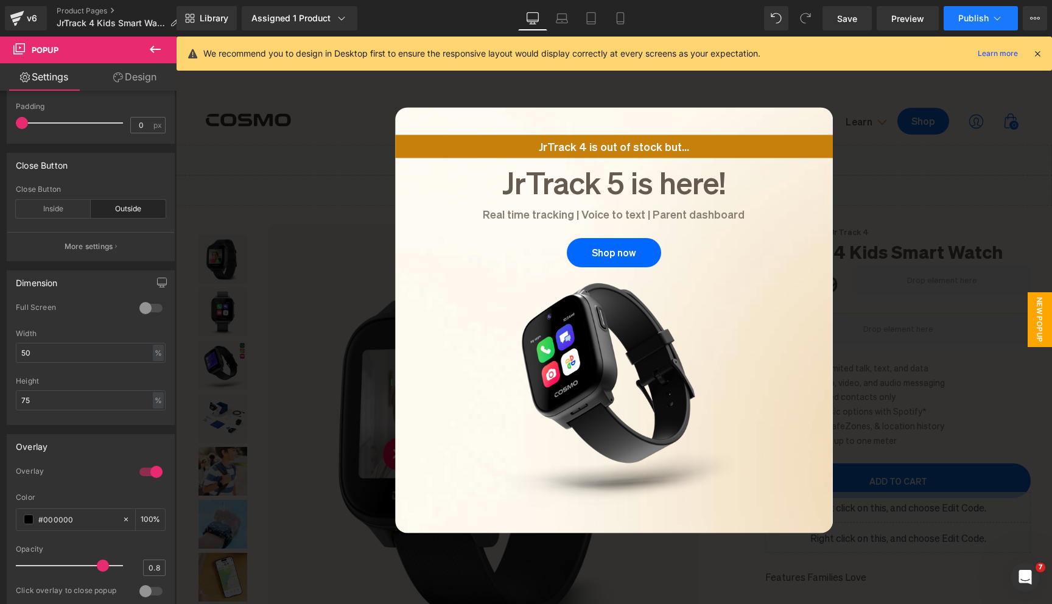
click at [961, 23] on span "Publish" at bounding box center [973, 18] width 30 height 10
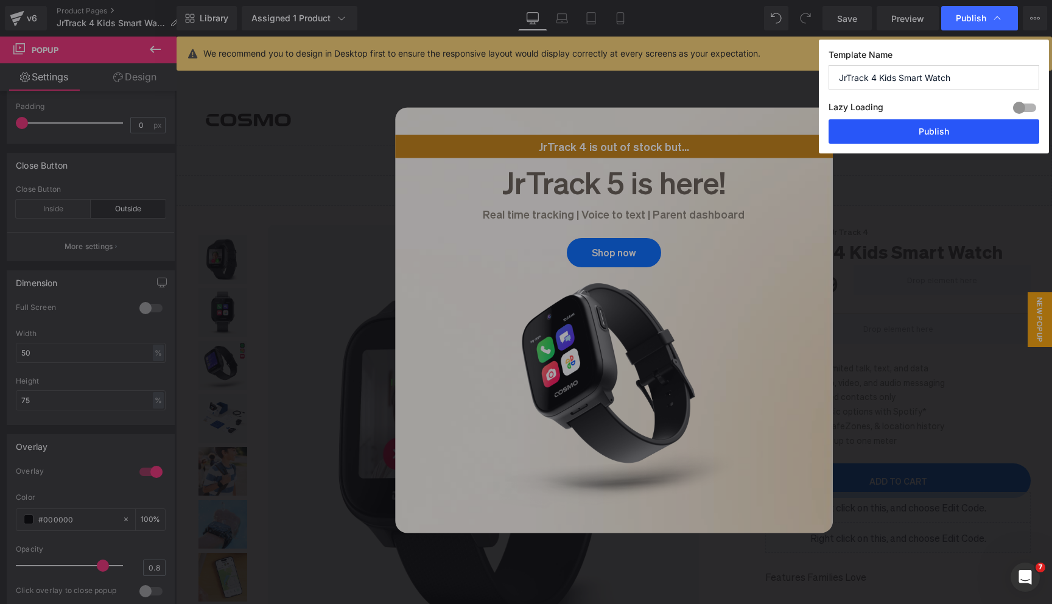
click at [919, 130] on button "Publish" at bounding box center [934, 131] width 211 height 24
